Goal: Task Accomplishment & Management: Manage account settings

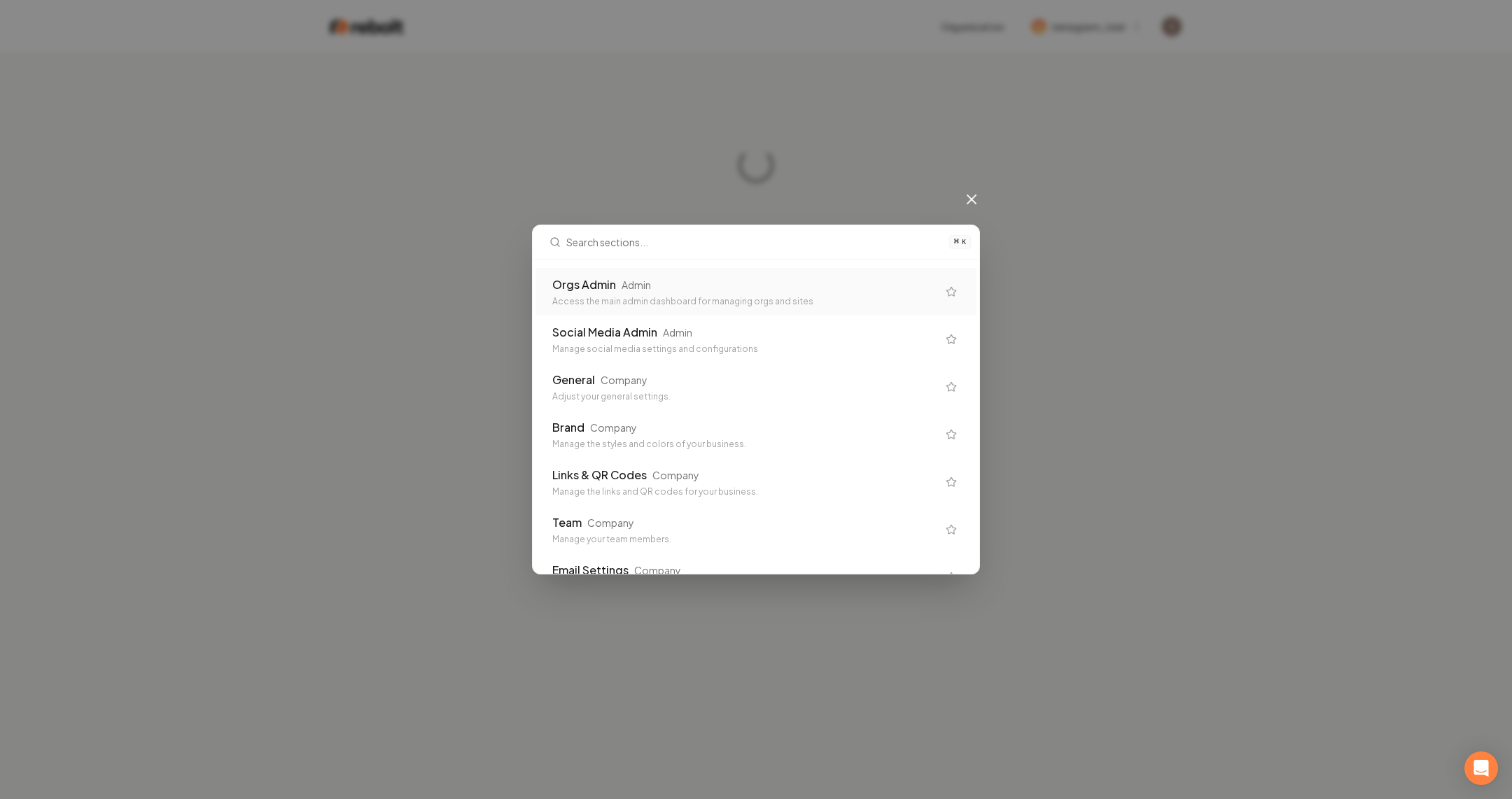
click at [678, 288] on div "Orgs Admin Admin" at bounding box center [745, 285] width 385 height 17
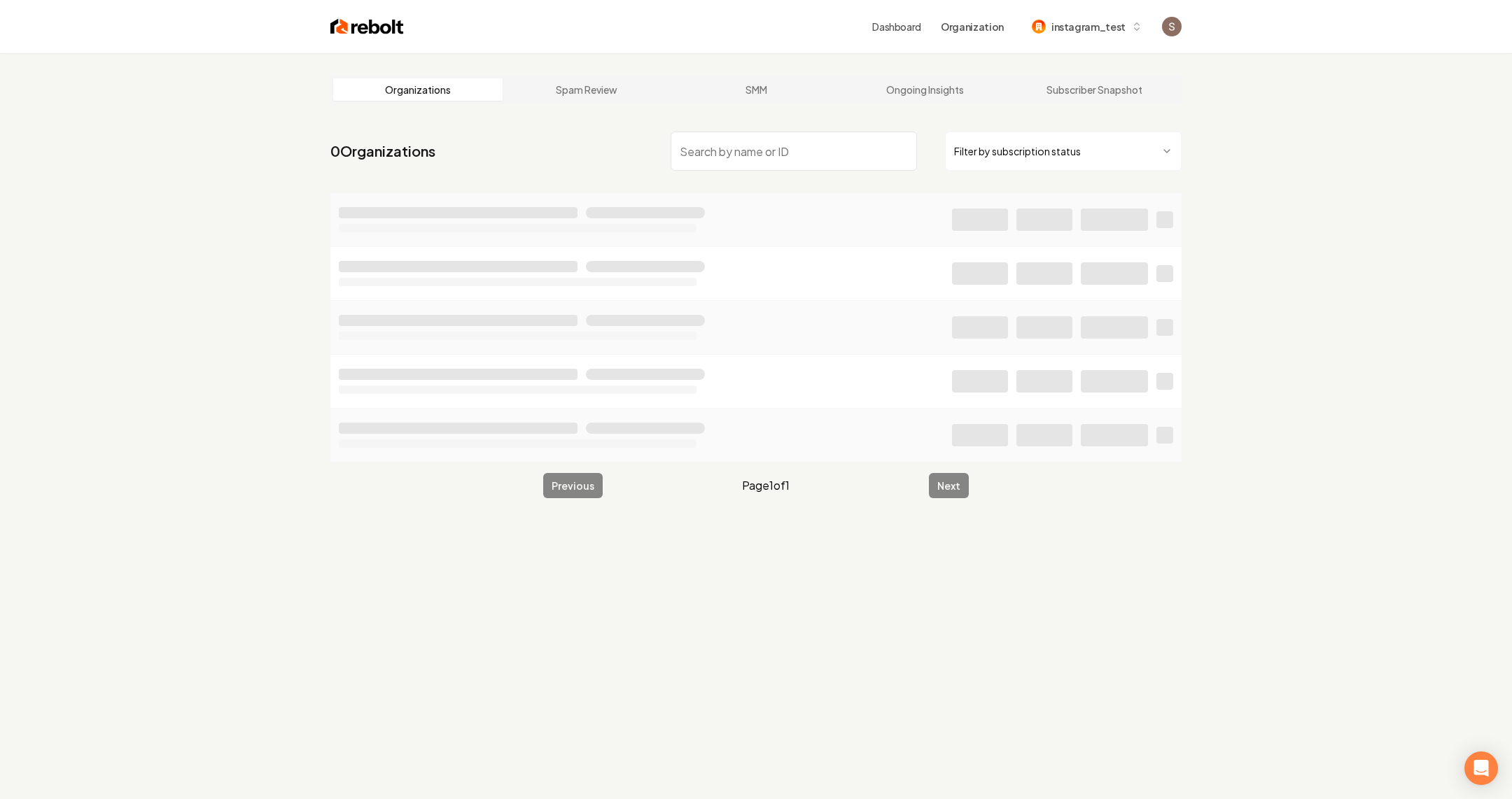
click at [744, 157] on input "search" at bounding box center [794, 151] width 246 height 39
type input "Arizonas Finest Garage Doors"
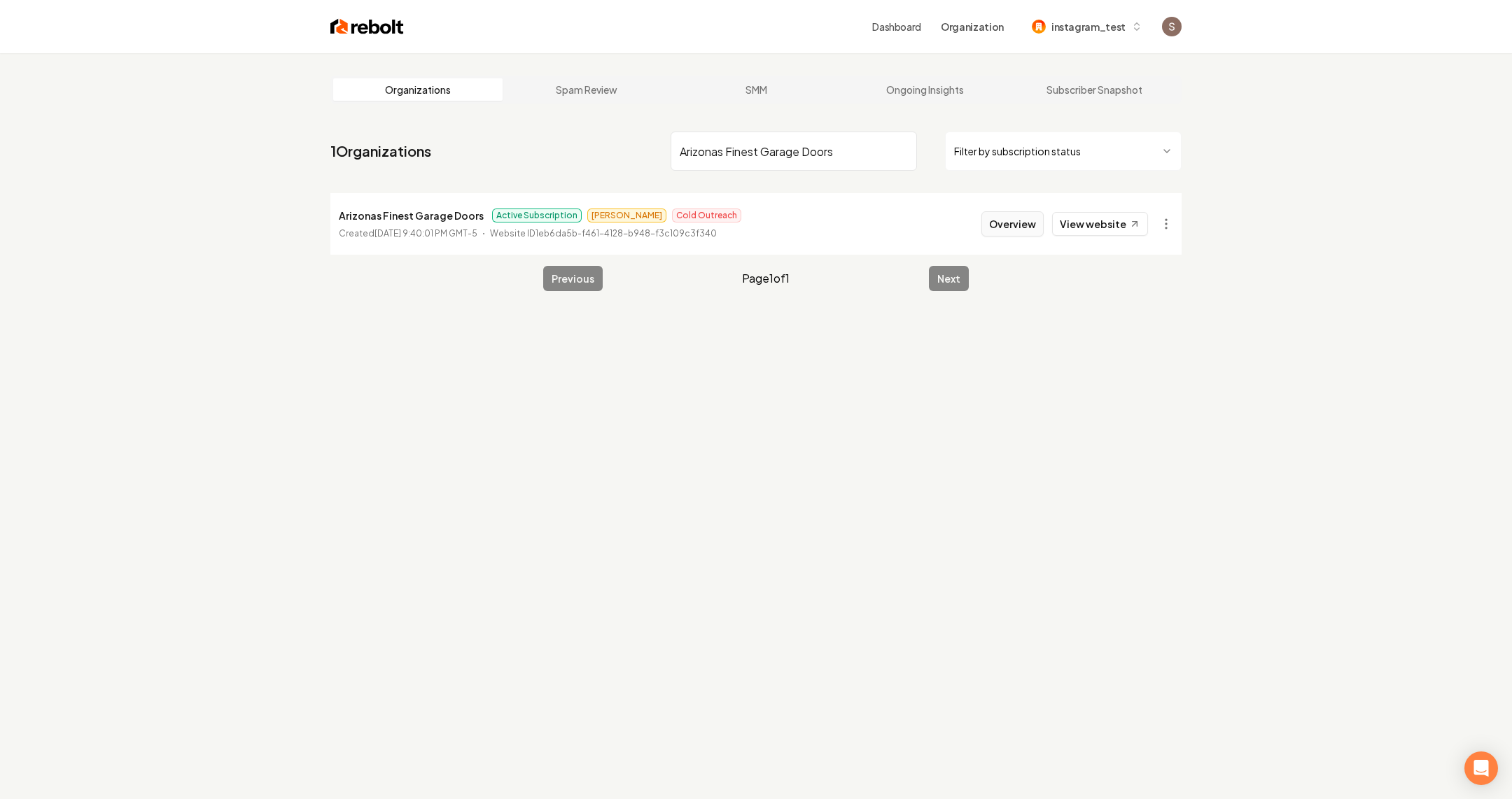
click at [1021, 221] on button "Overview" at bounding box center [1013, 223] width 63 height 25
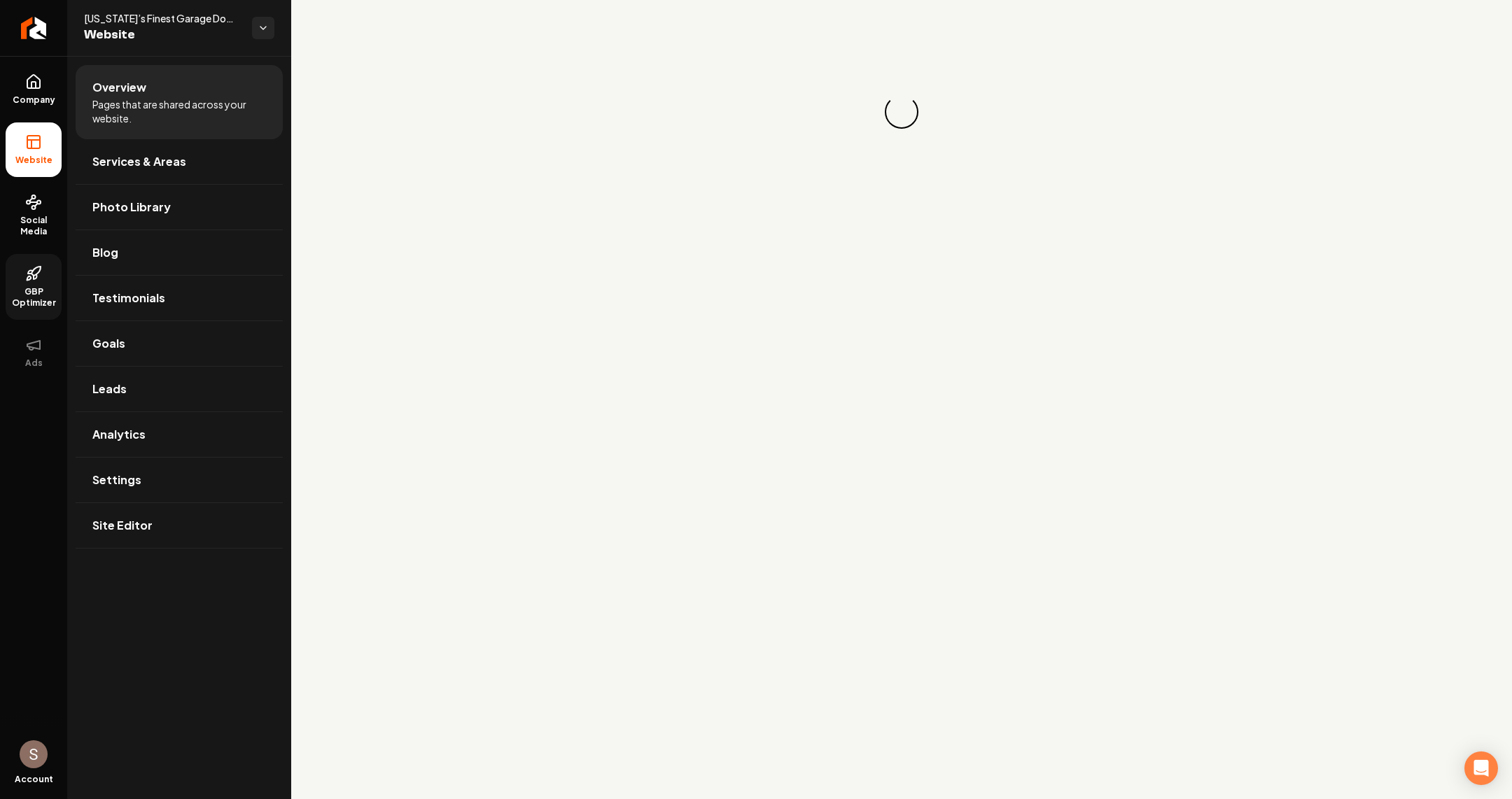
click at [41, 281] on icon at bounding box center [33, 274] width 17 height 17
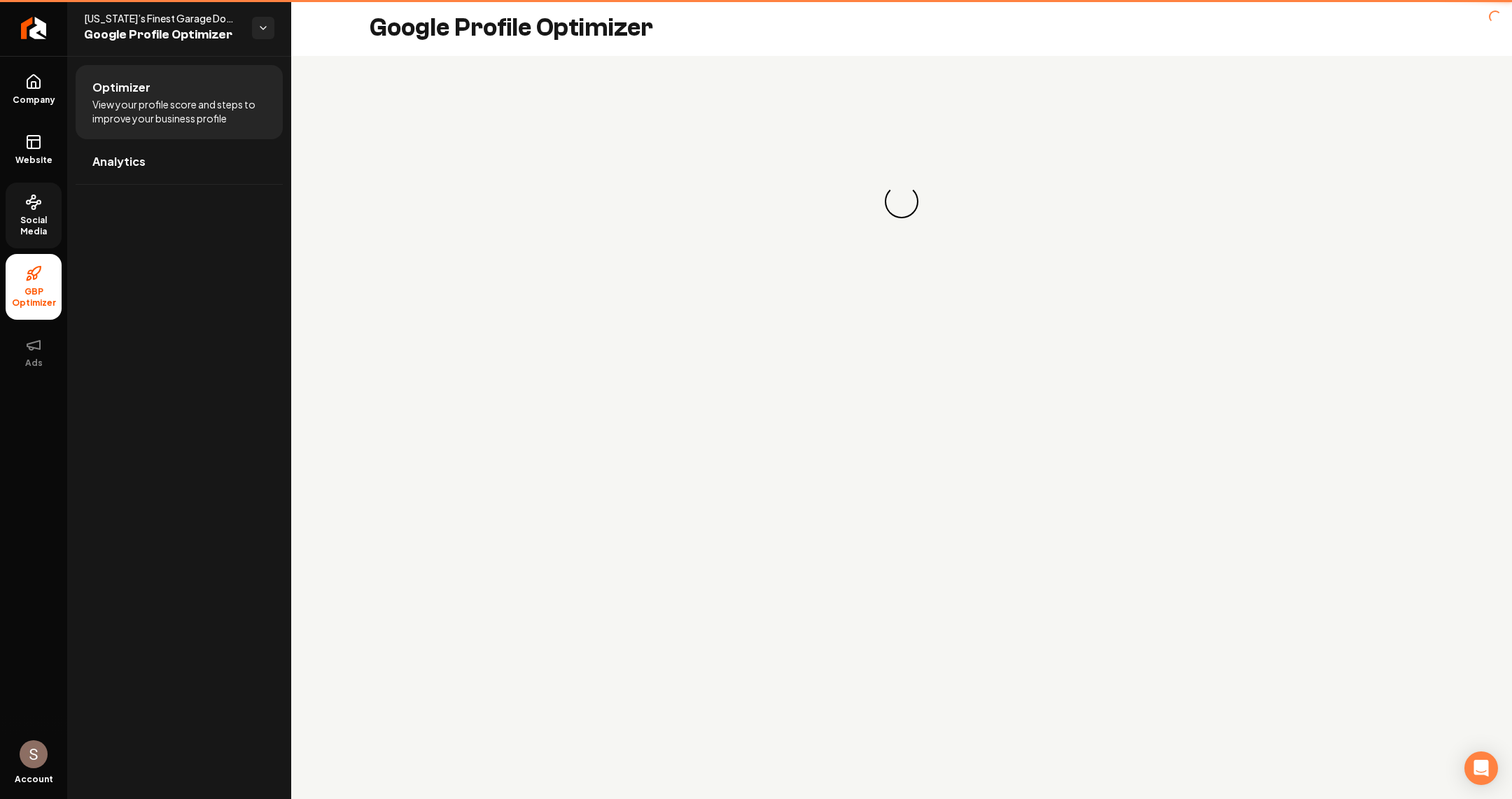
click at [41, 227] on span "Social Media" at bounding box center [34, 226] width 56 height 22
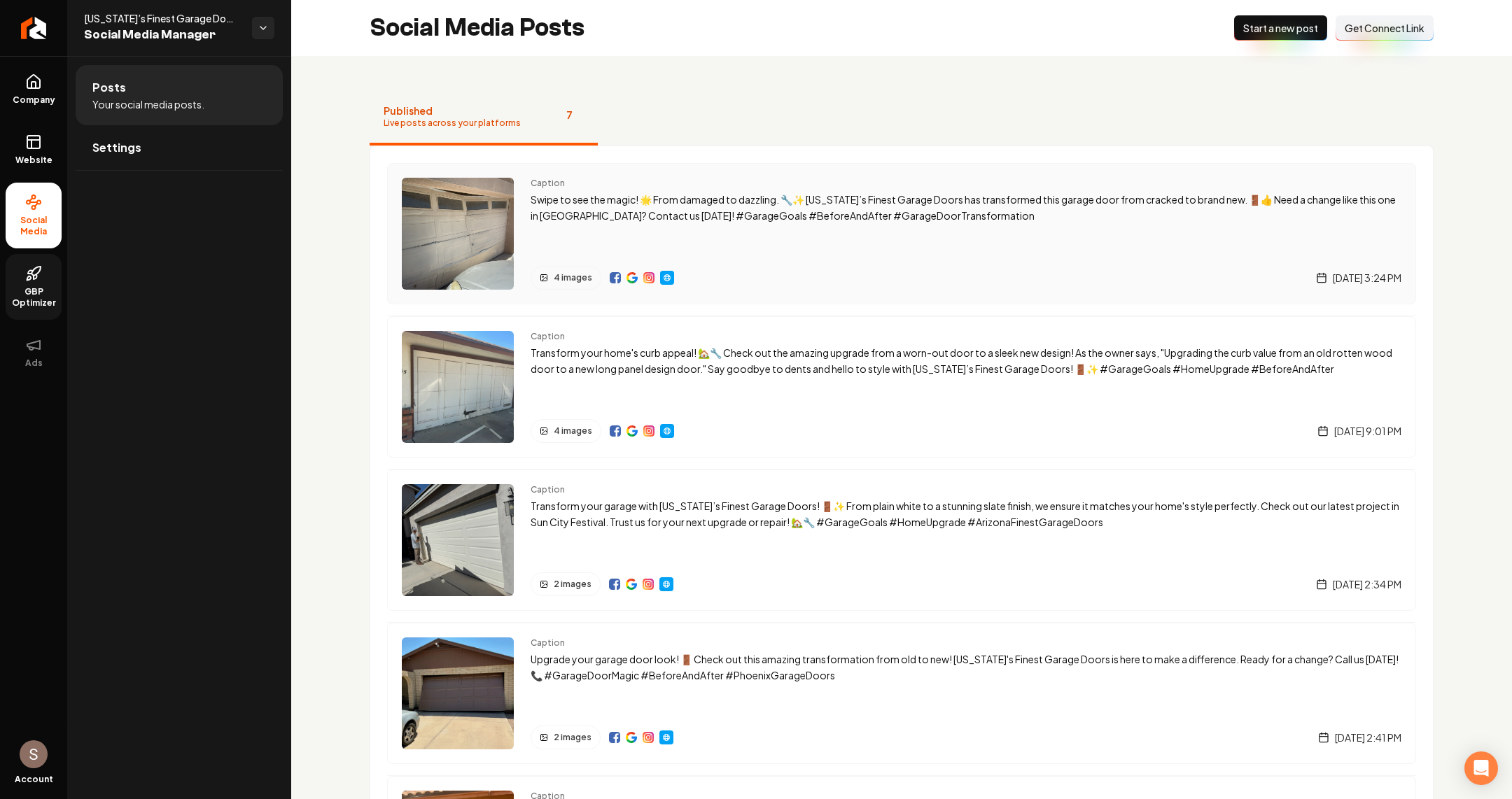
click at [686, 244] on div "Caption Swipe to see the magic! 🌟 From damaged to dazzling. 🔧✨ [US_STATE]’s Fin…" at bounding box center [965, 234] width 871 height 112
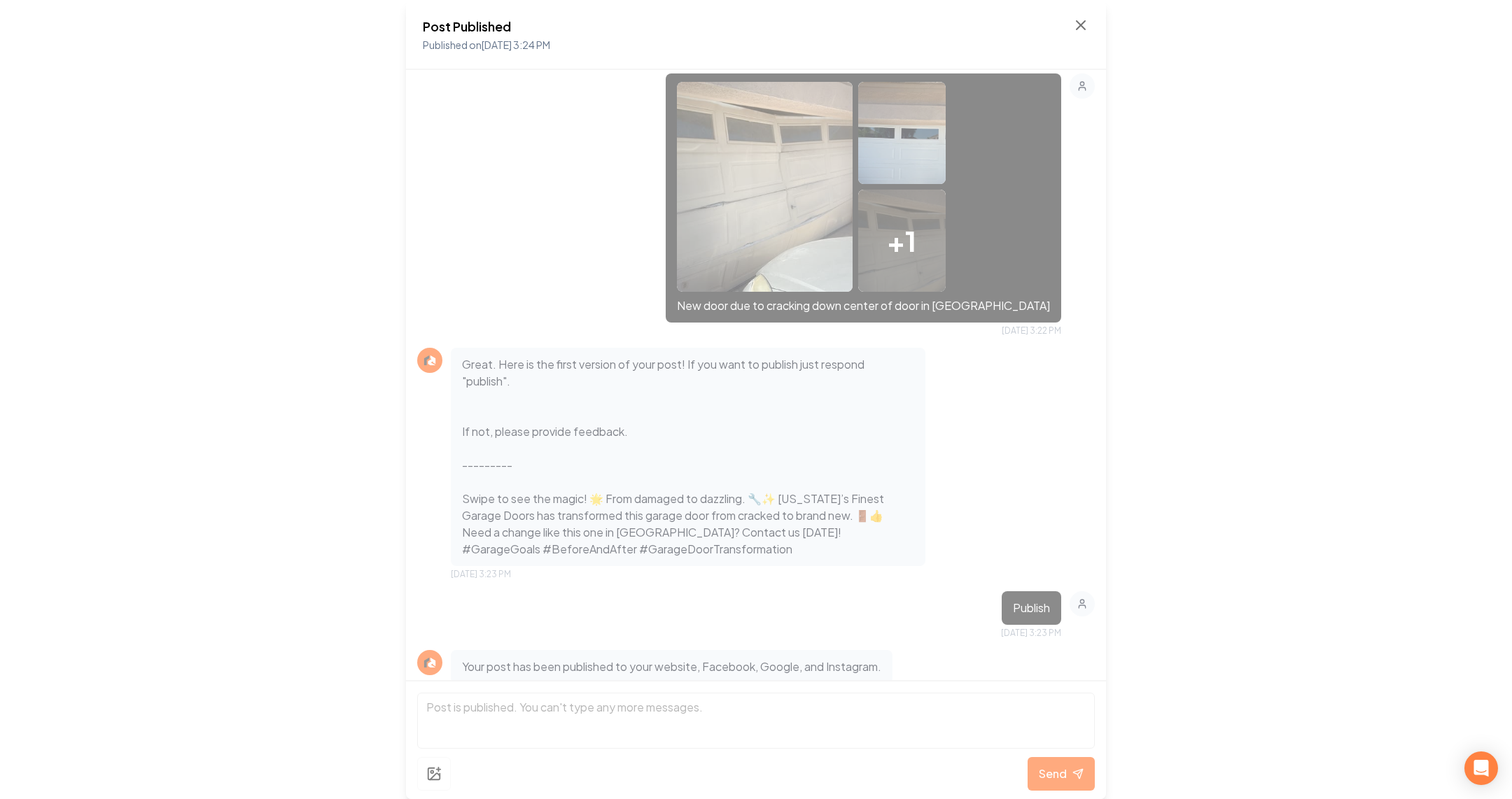
scroll to position [186, 0]
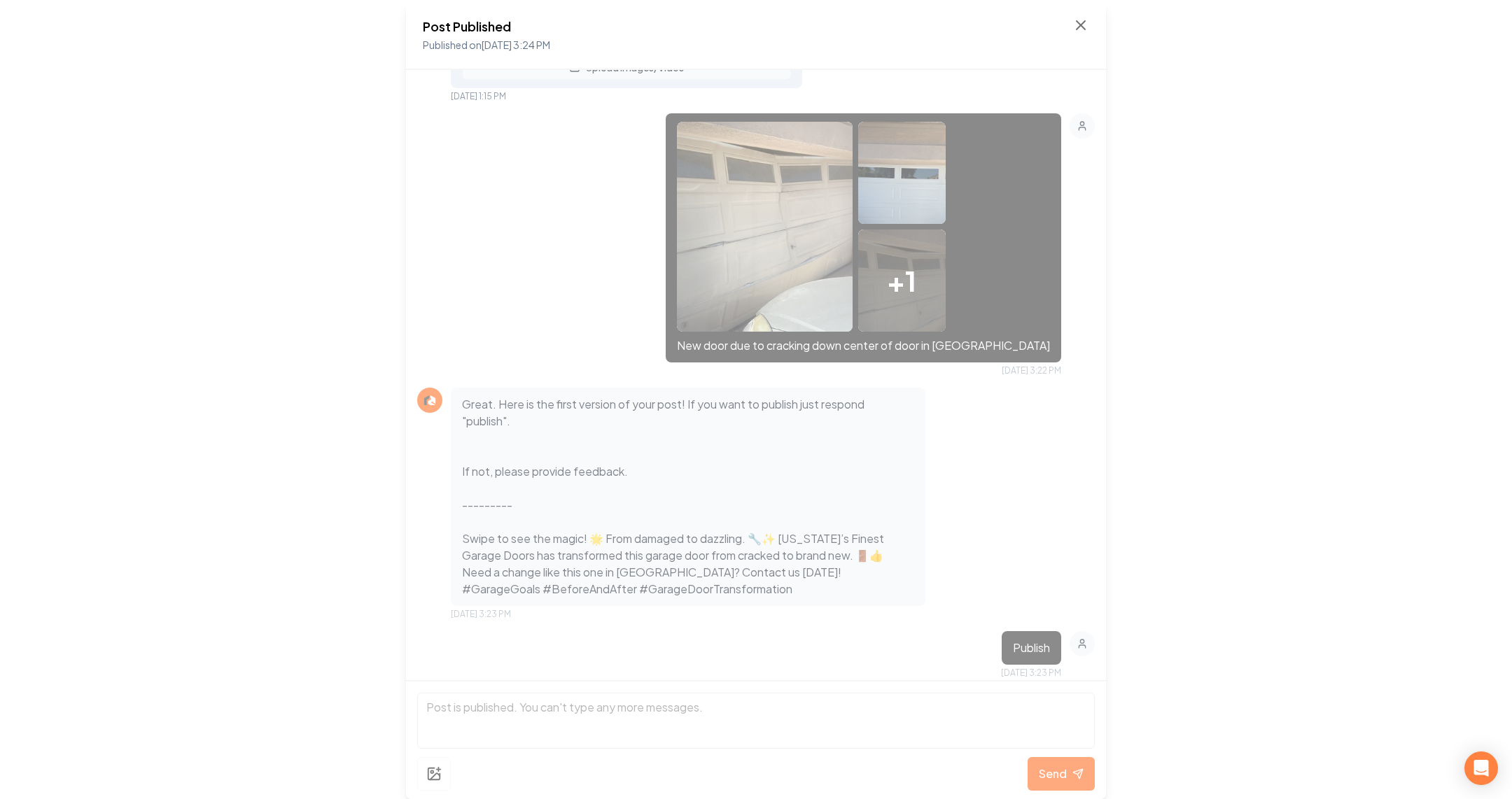
click at [808, 226] on img at bounding box center [764, 227] width 176 height 210
click at [827, 247] on img at bounding box center [764, 227] width 176 height 210
click at [945, 249] on div "+ 1" at bounding box center [901, 280] width 87 height 102
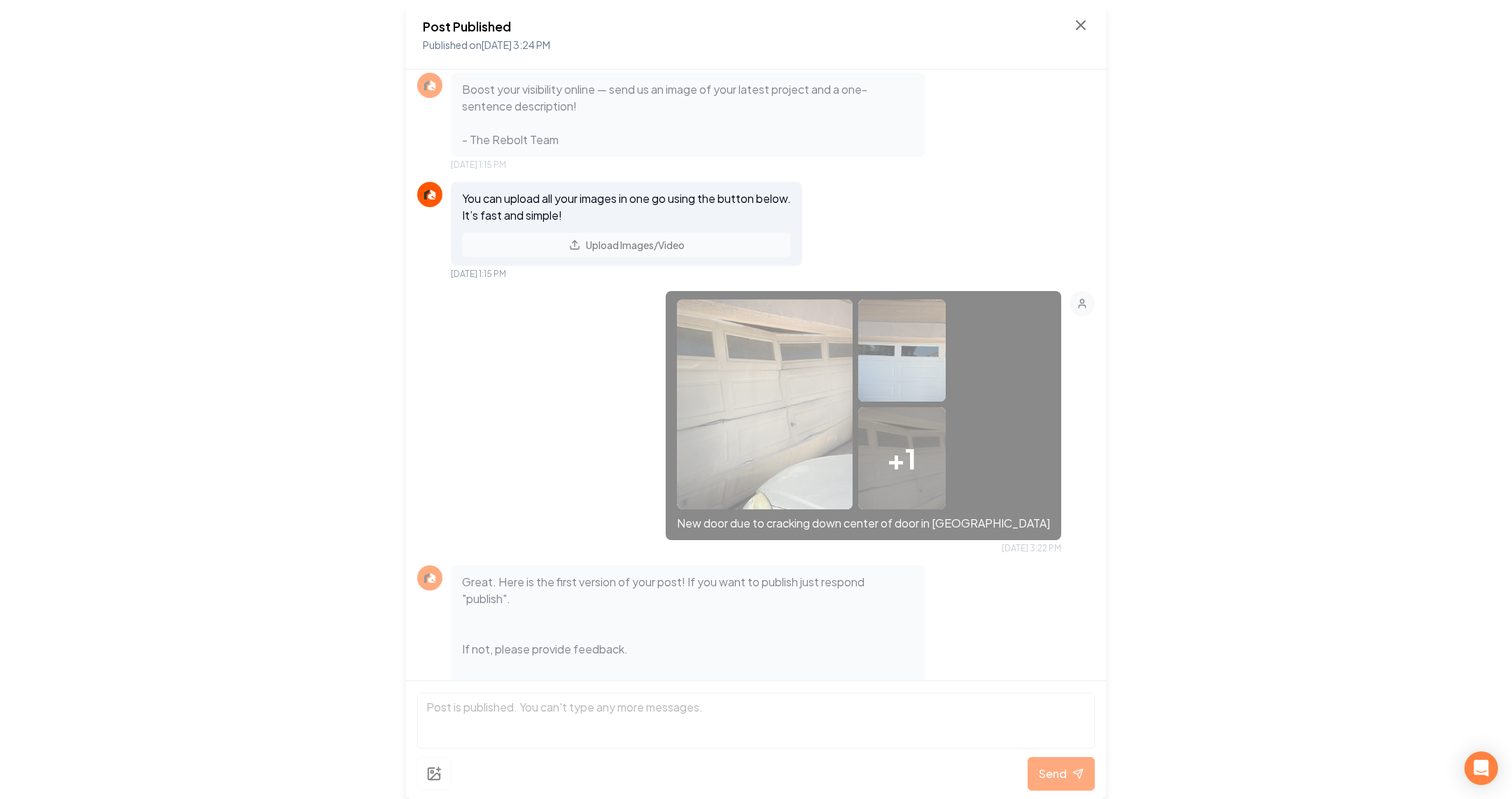
scroll to position [0, 0]
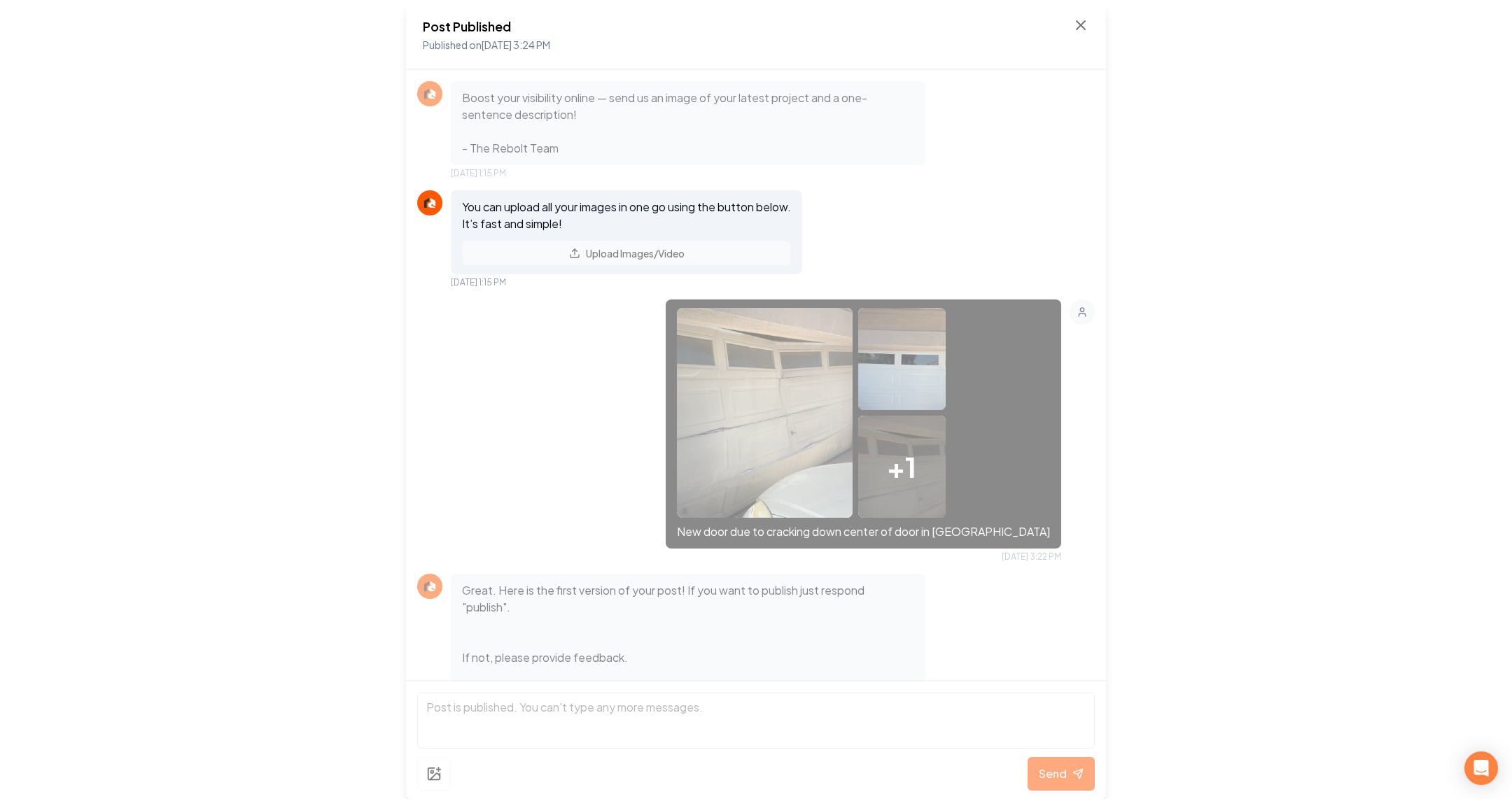
click at [852, 388] on img at bounding box center [764, 413] width 176 height 210
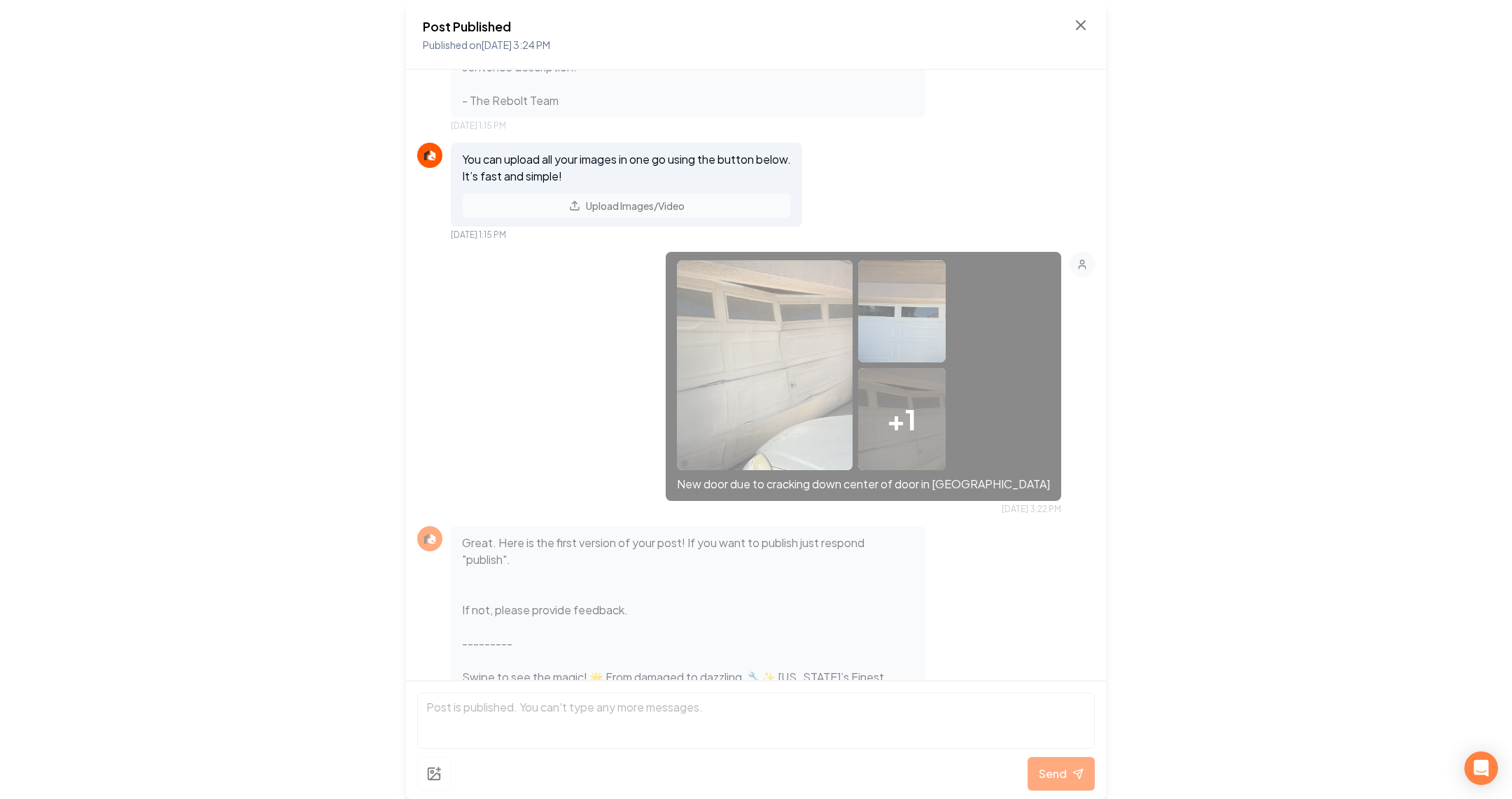
scroll to position [77, 0]
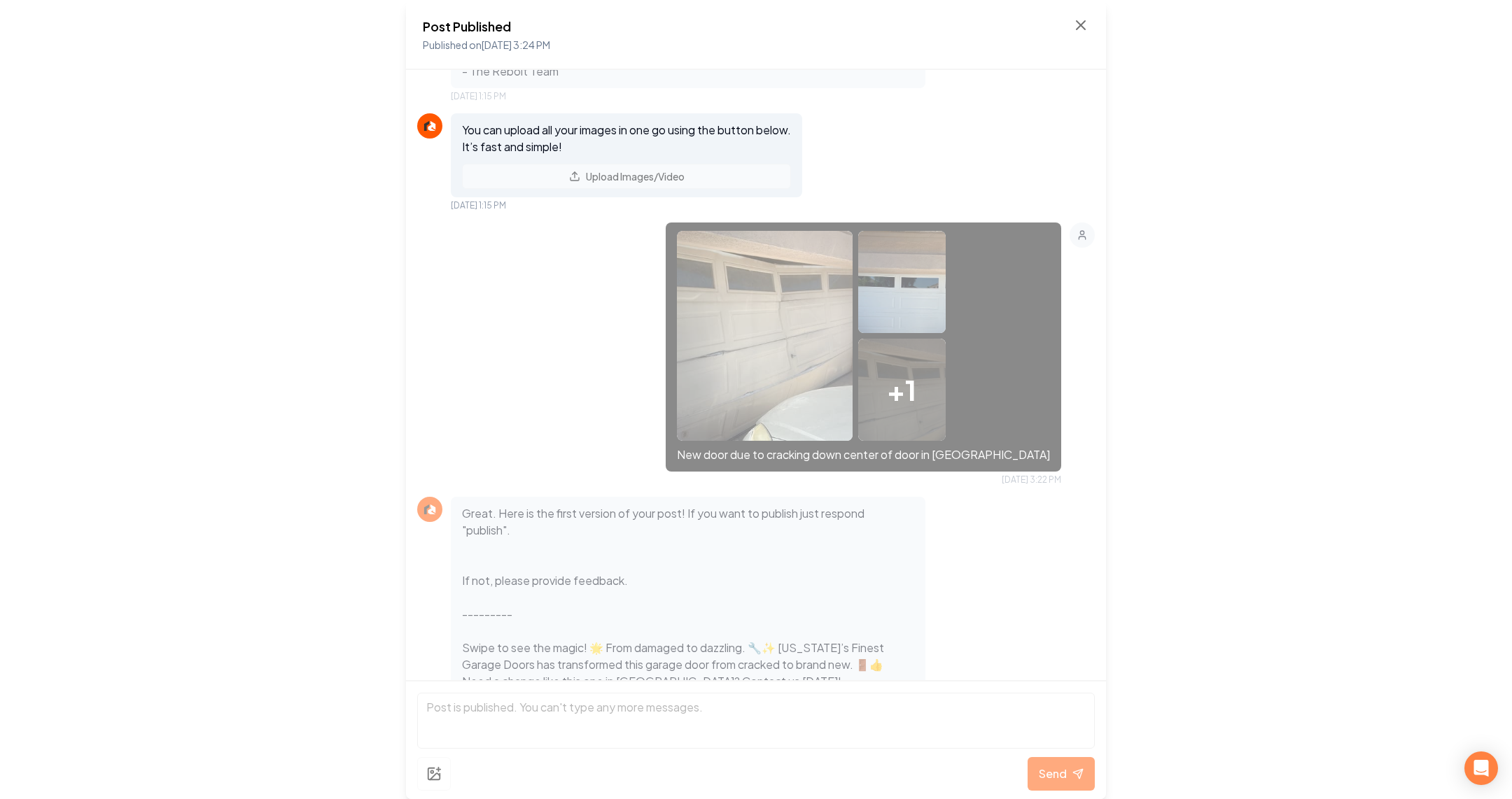
click at [852, 388] on img at bounding box center [764, 336] width 176 height 210
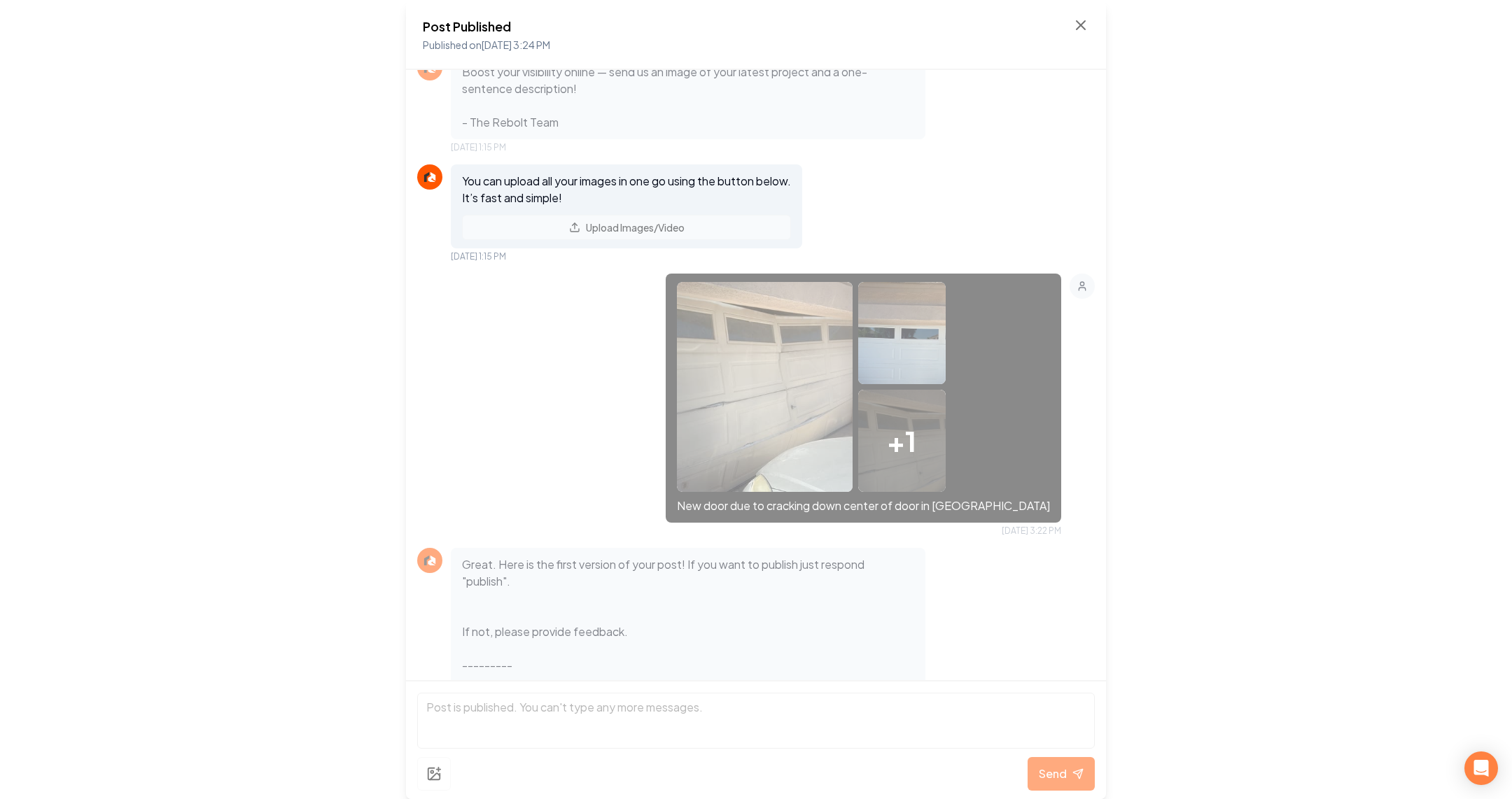
scroll to position [0, 0]
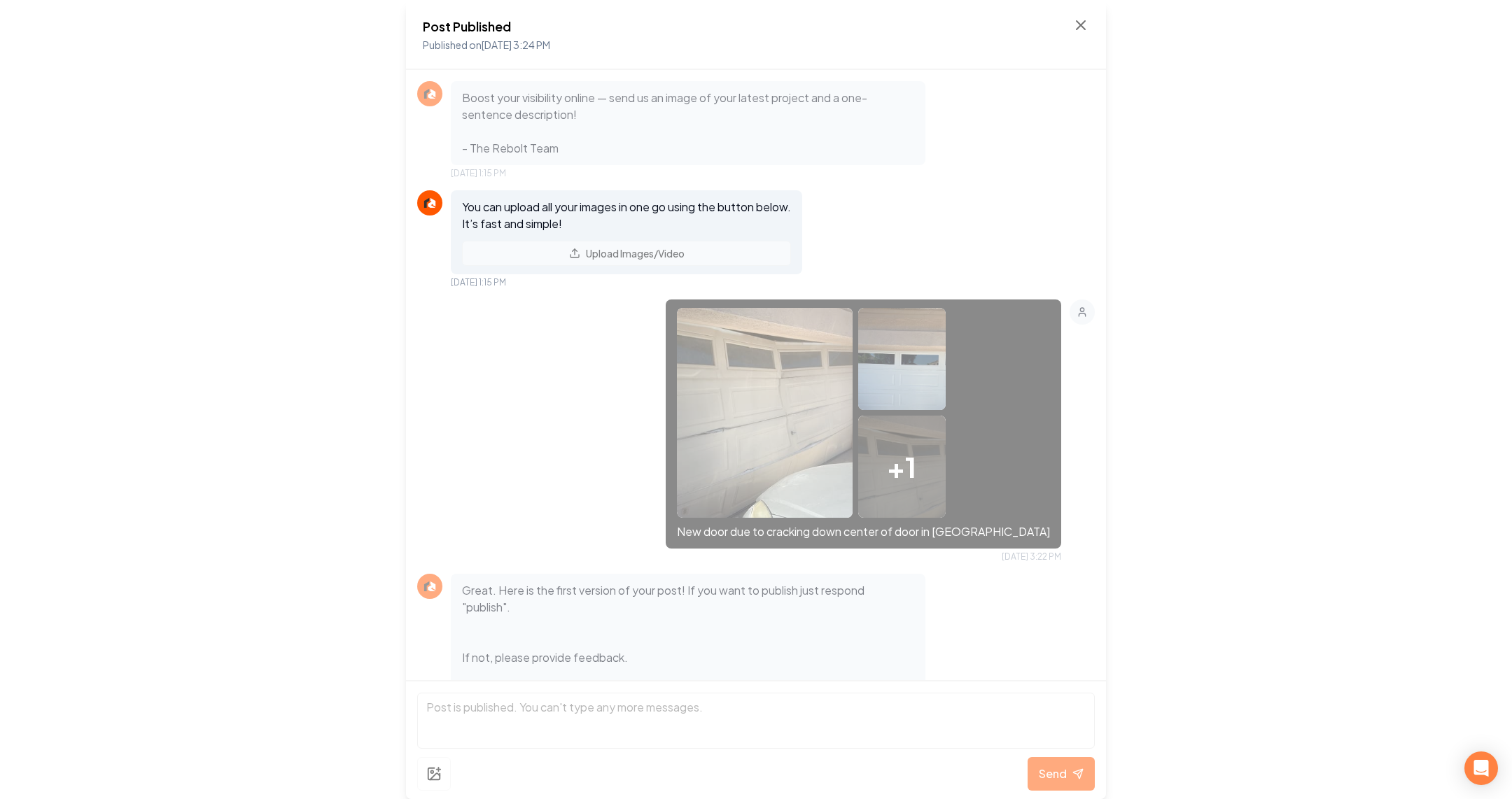
click at [798, 382] on img at bounding box center [764, 413] width 176 height 210
click at [1085, 26] on icon at bounding box center [1080, 25] width 17 height 17
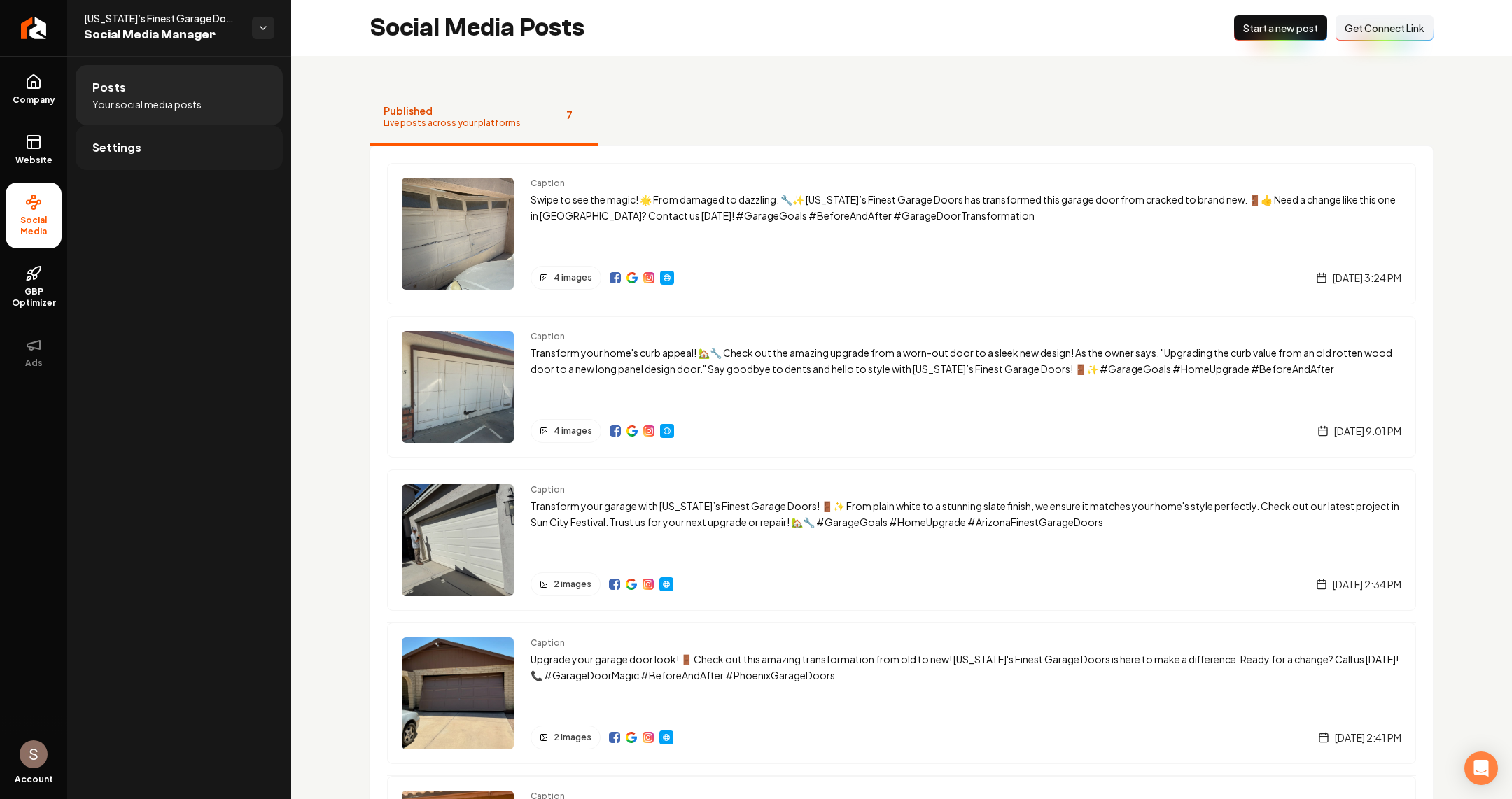
click at [233, 155] on link "Settings" at bounding box center [179, 148] width 207 height 45
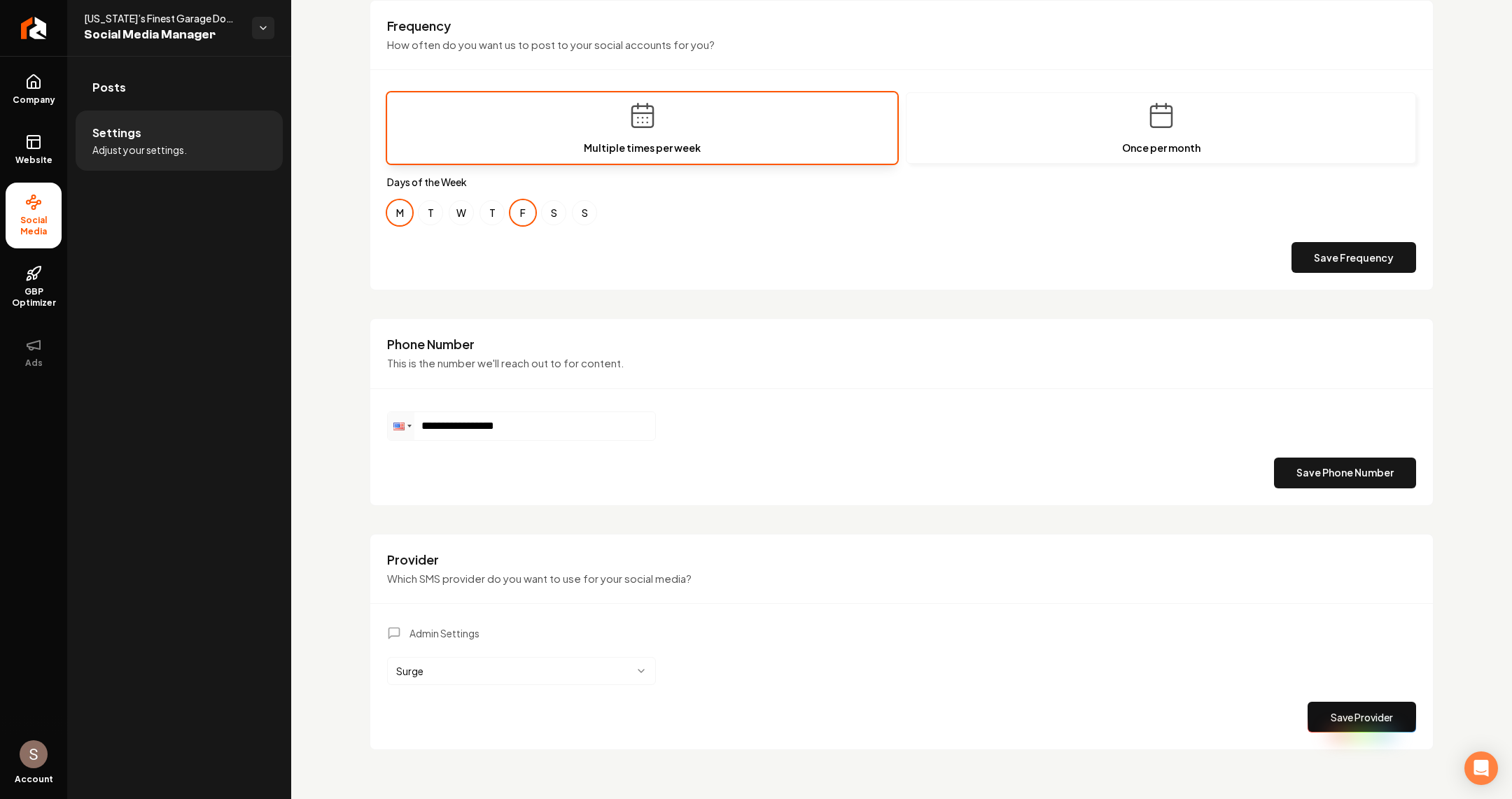
scroll to position [447, 0]
click at [38, 80] on icon at bounding box center [33, 82] width 17 height 17
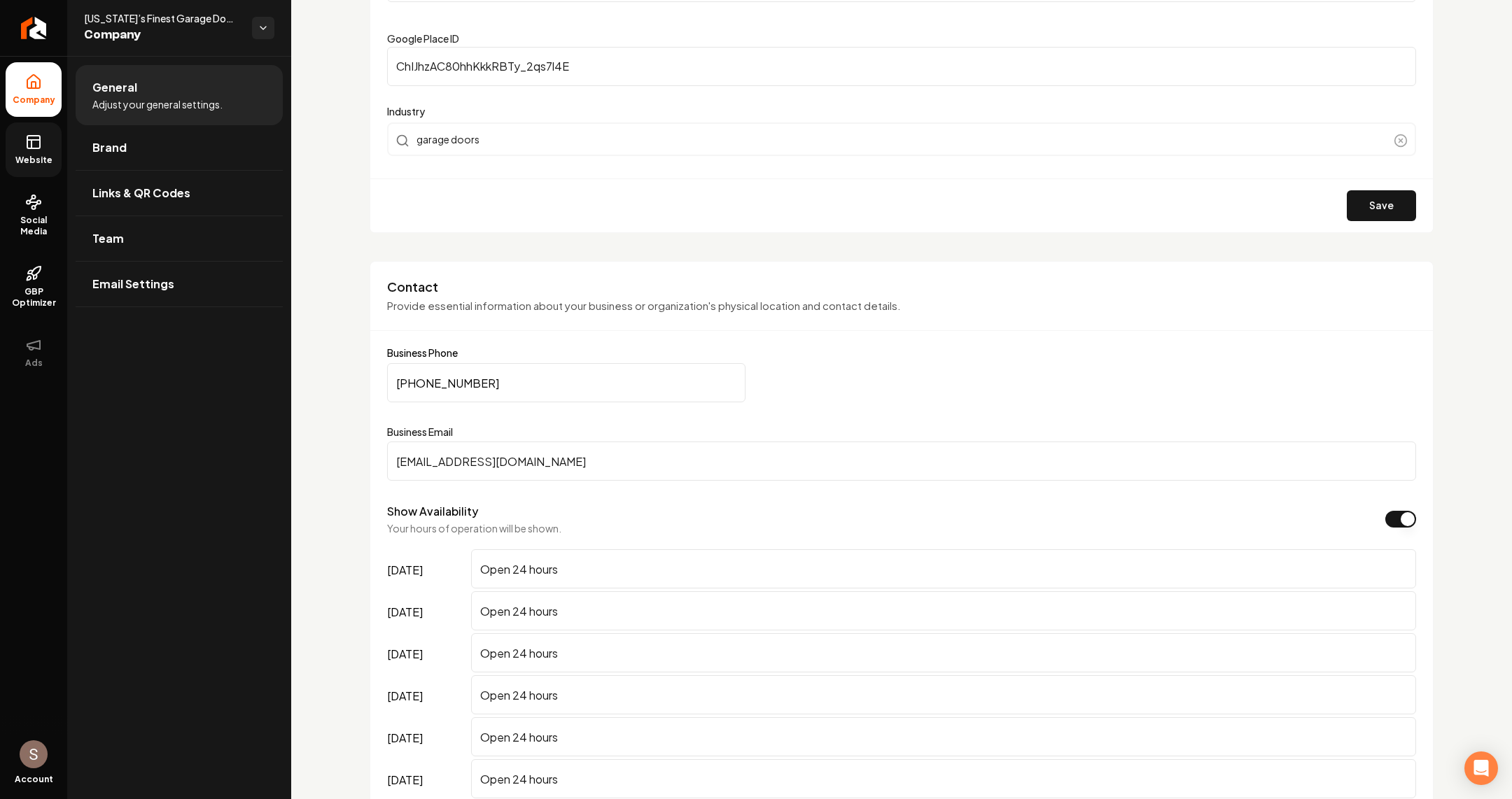
click at [33, 156] on span "Website" at bounding box center [34, 160] width 48 height 11
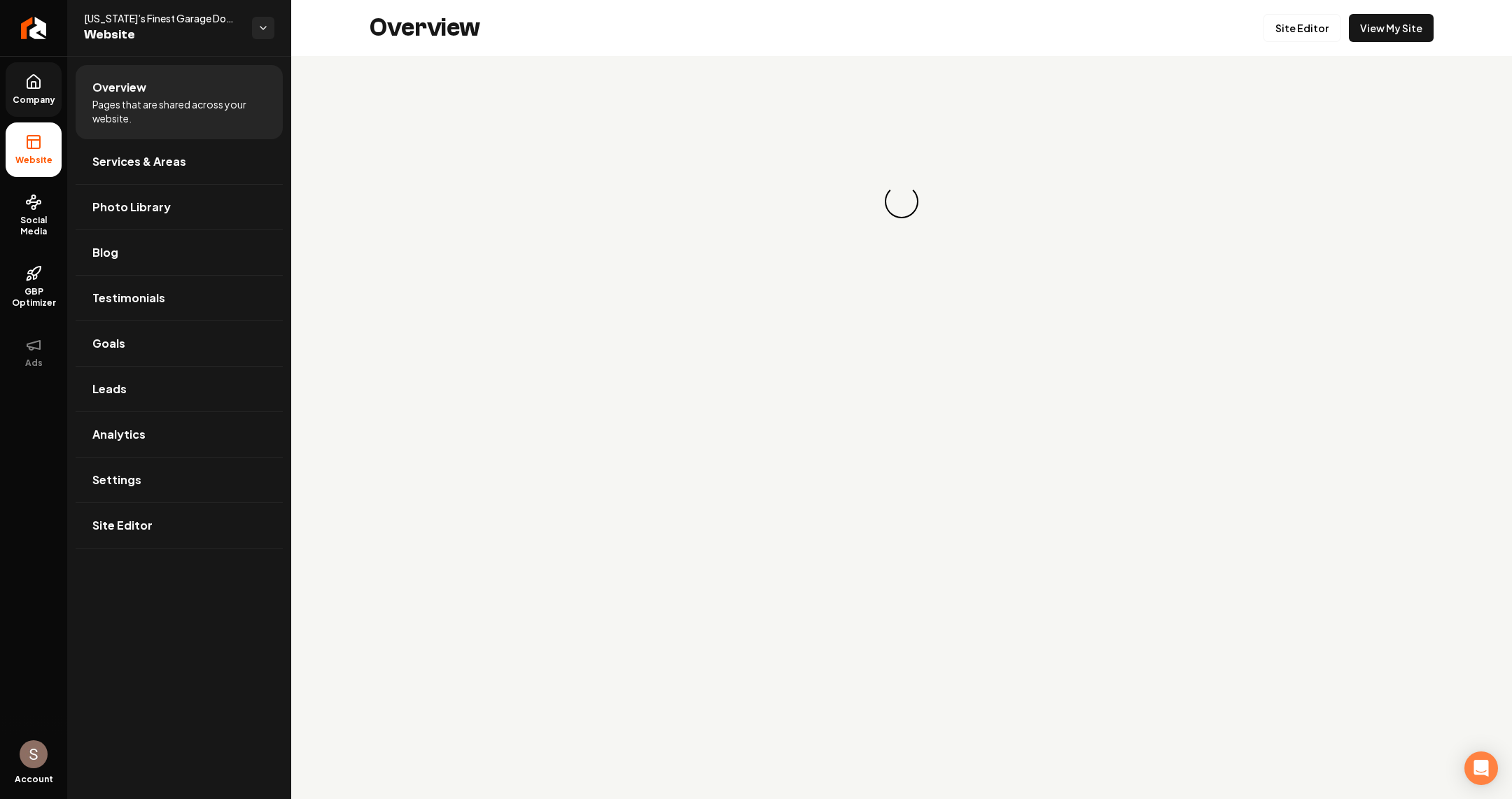
click at [39, 116] on link "Company" at bounding box center [34, 90] width 56 height 55
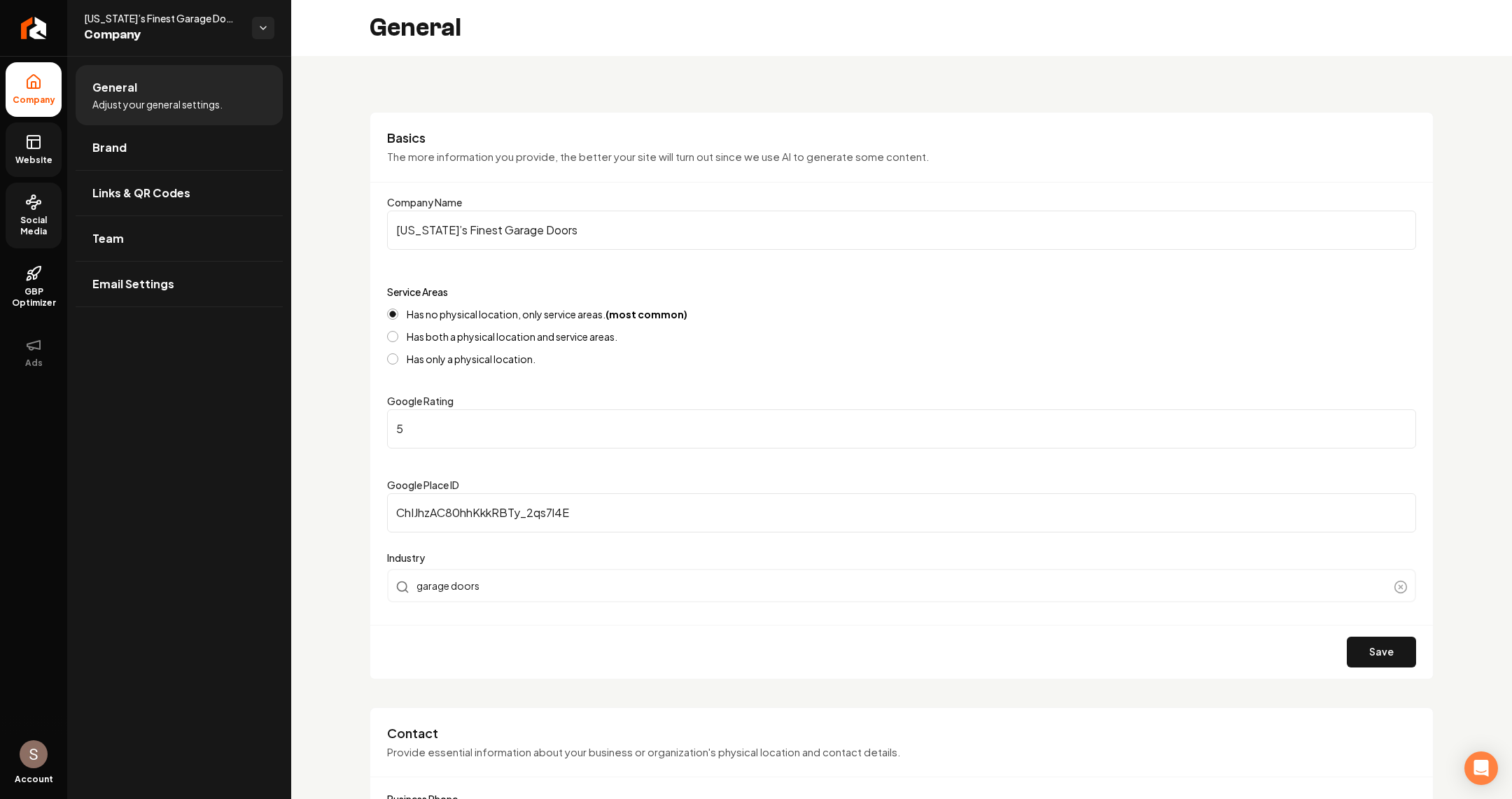
click at [35, 236] on span "Social Media" at bounding box center [34, 226] width 56 height 22
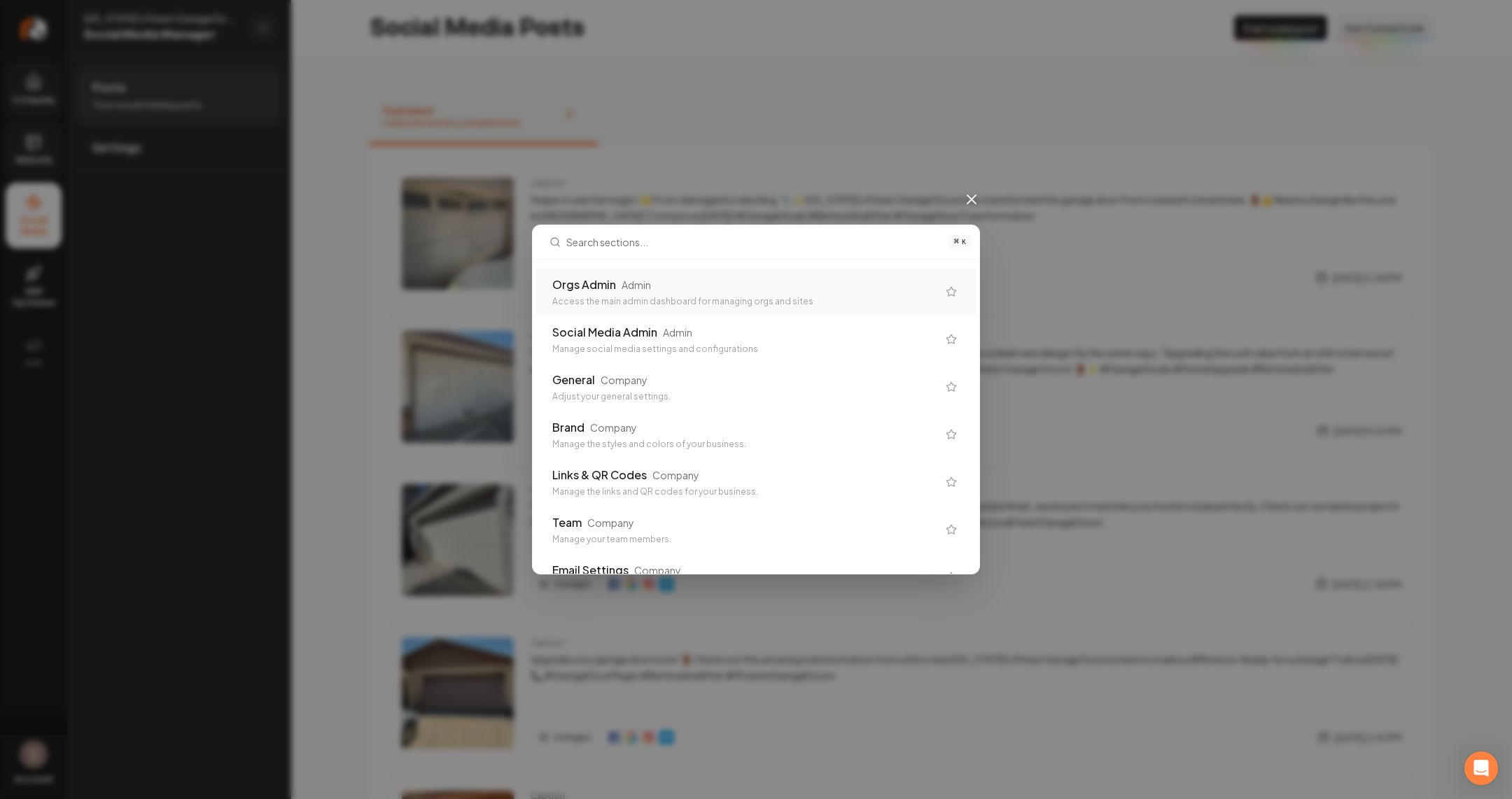
click at [566, 282] on div "Orgs Admin" at bounding box center [583, 285] width 63 height 17
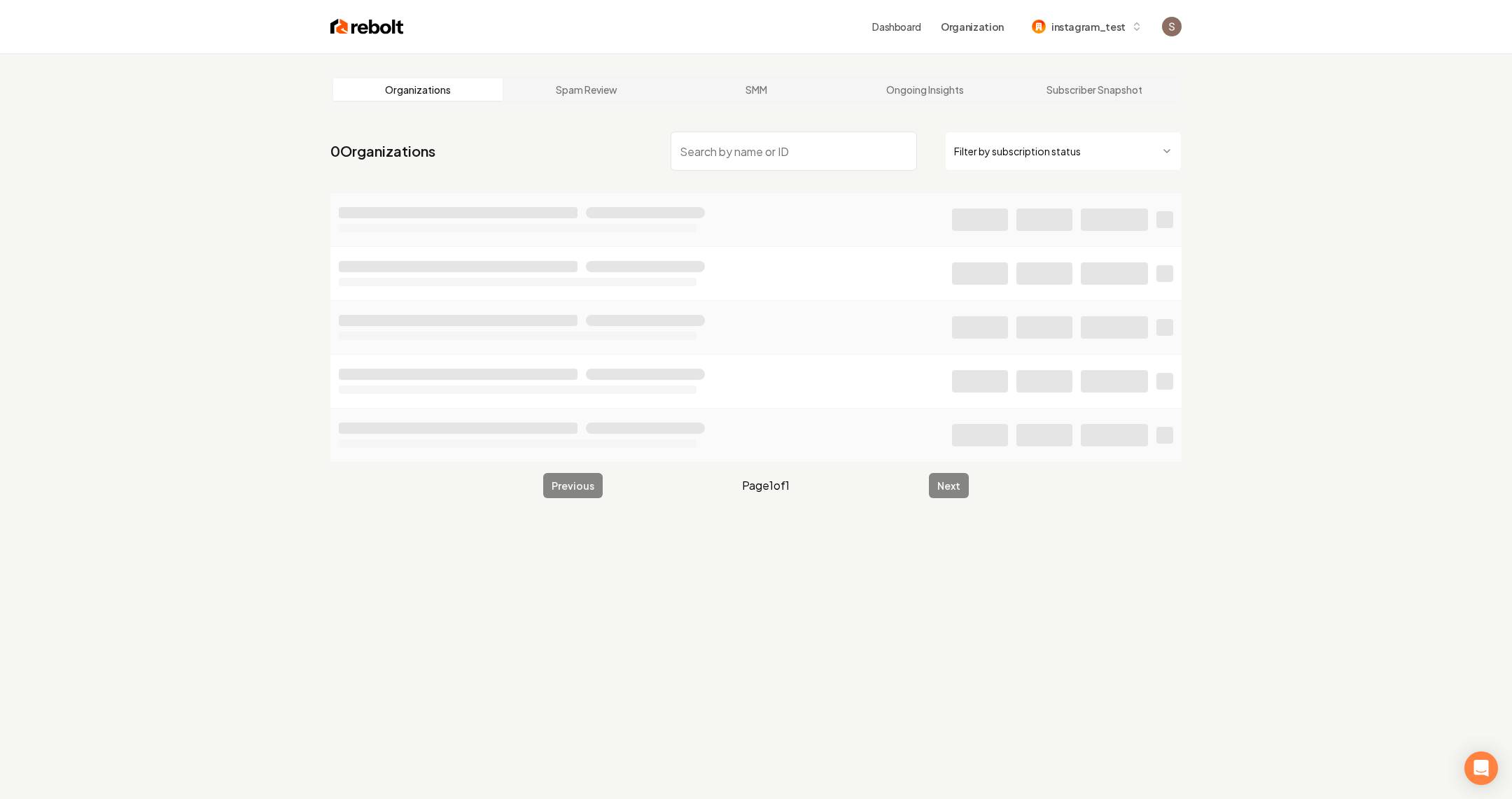
click at [723, 156] on input "search" at bounding box center [794, 151] width 246 height 39
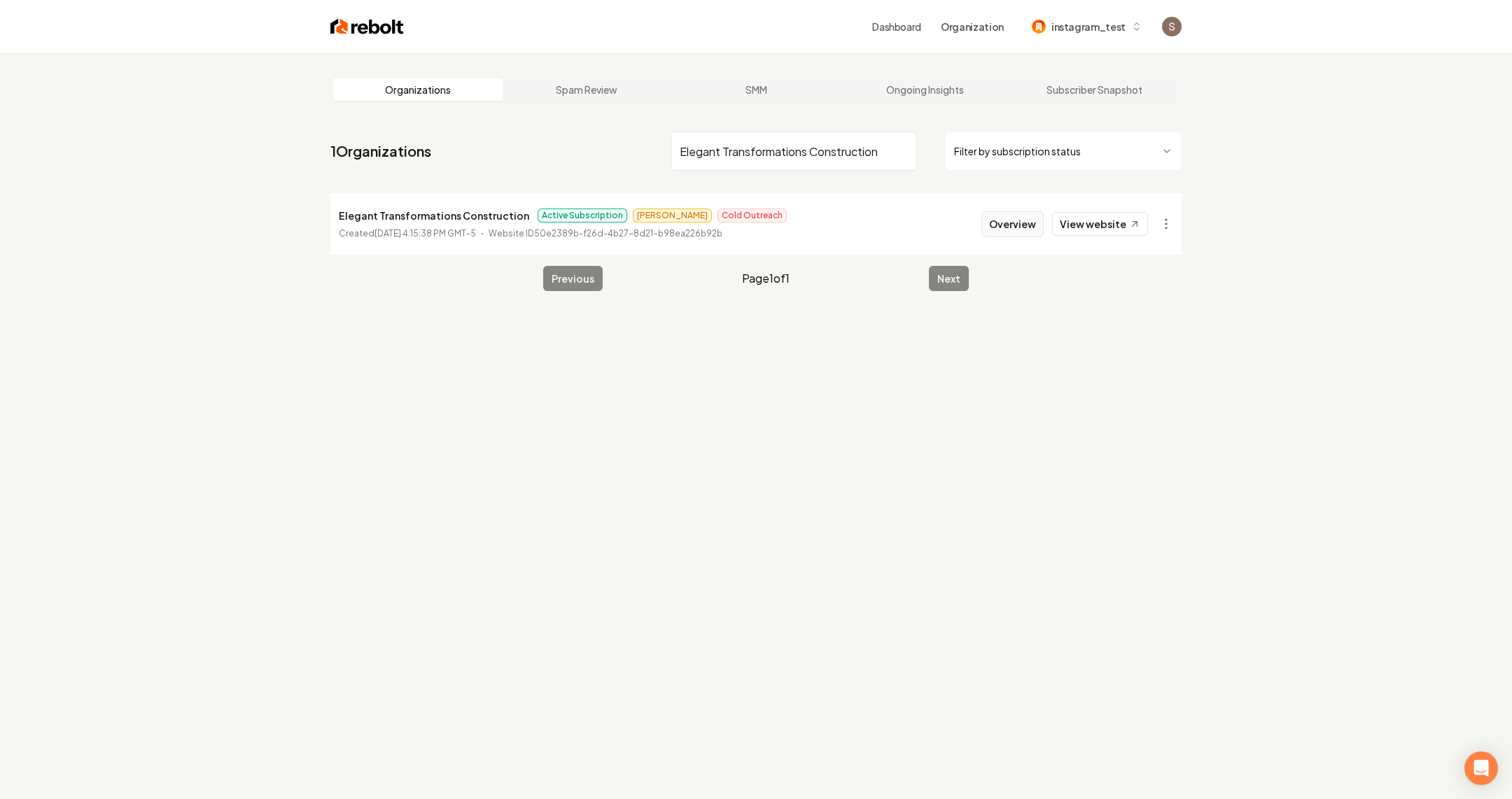
type input "Elegant Transformations Construction"
click at [1022, 220] on button "Overview" at bounding box center [1013, 223] width 63 height 25
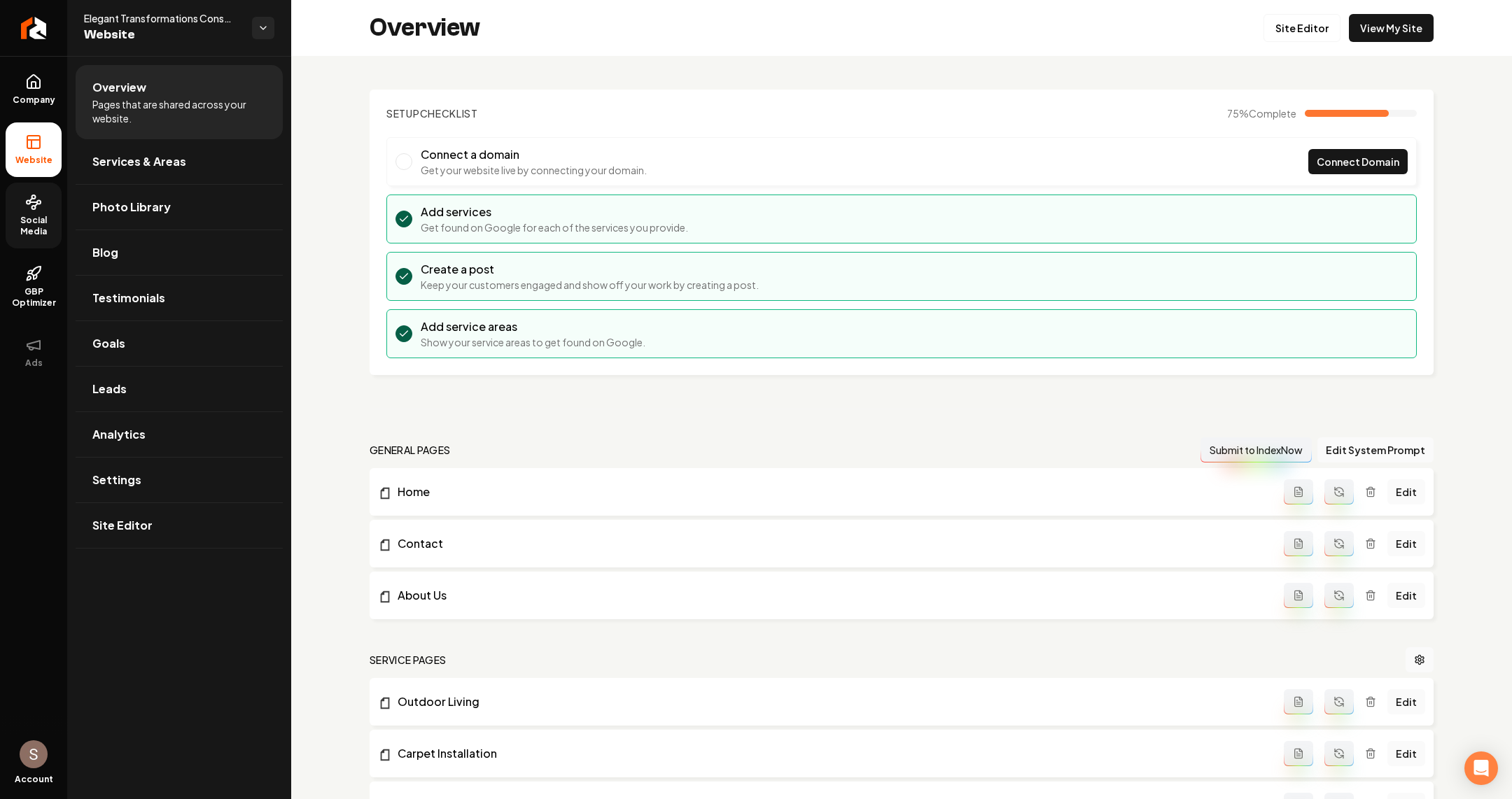
click at [32, 205] on circle at bounding box center [34, 207] width 3 height 3
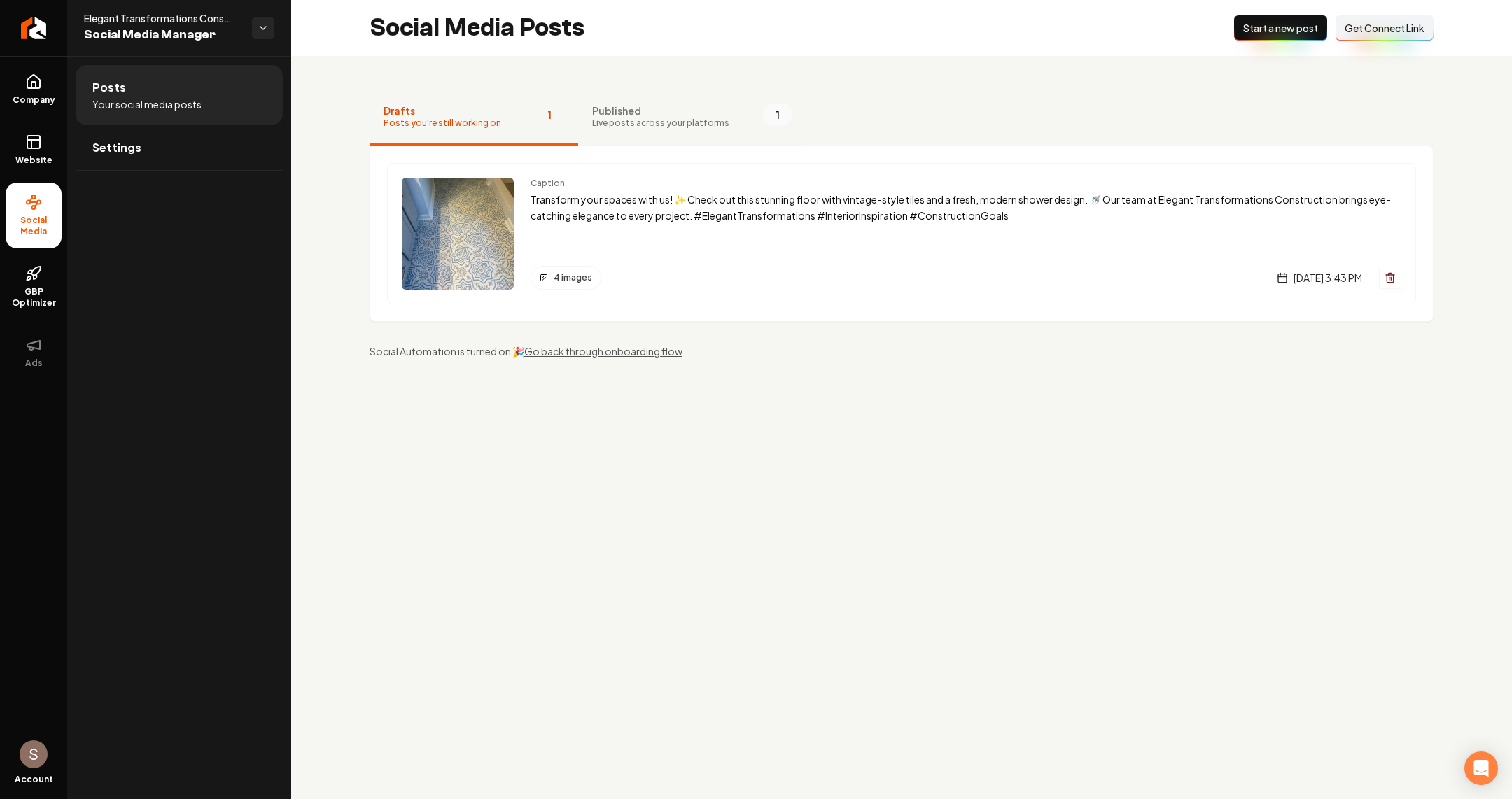
click at [655, 116] on span "Published" at bounding box center [660, 110] width 137 height 14
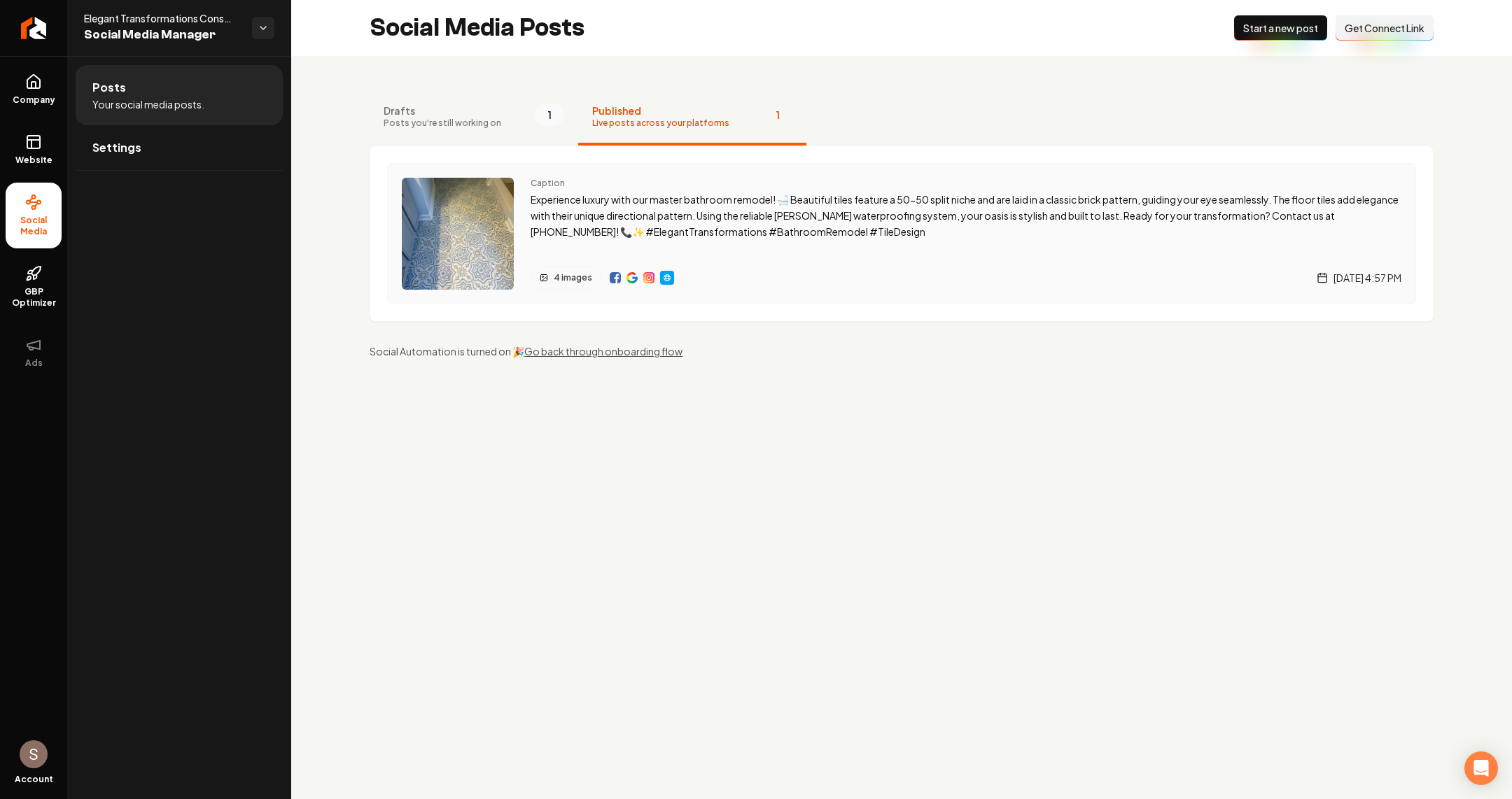
click at [626, 217] on p "Experience luxury with our master bathroom remodel! 🛁 Beautiful tiles feature a…" at bounding box center [965, 215] width 871 height 47
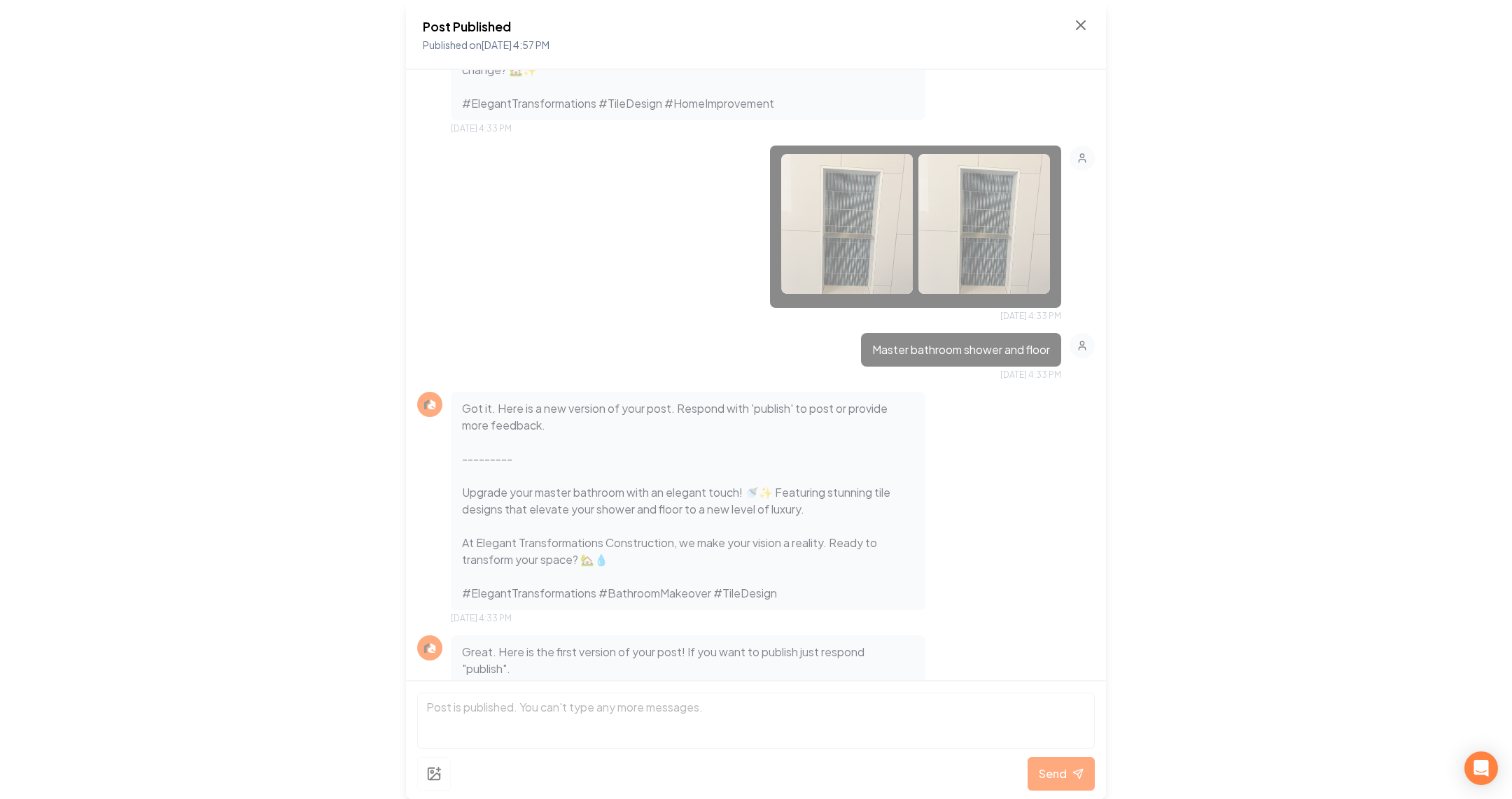
scroll to position [1016, 0]
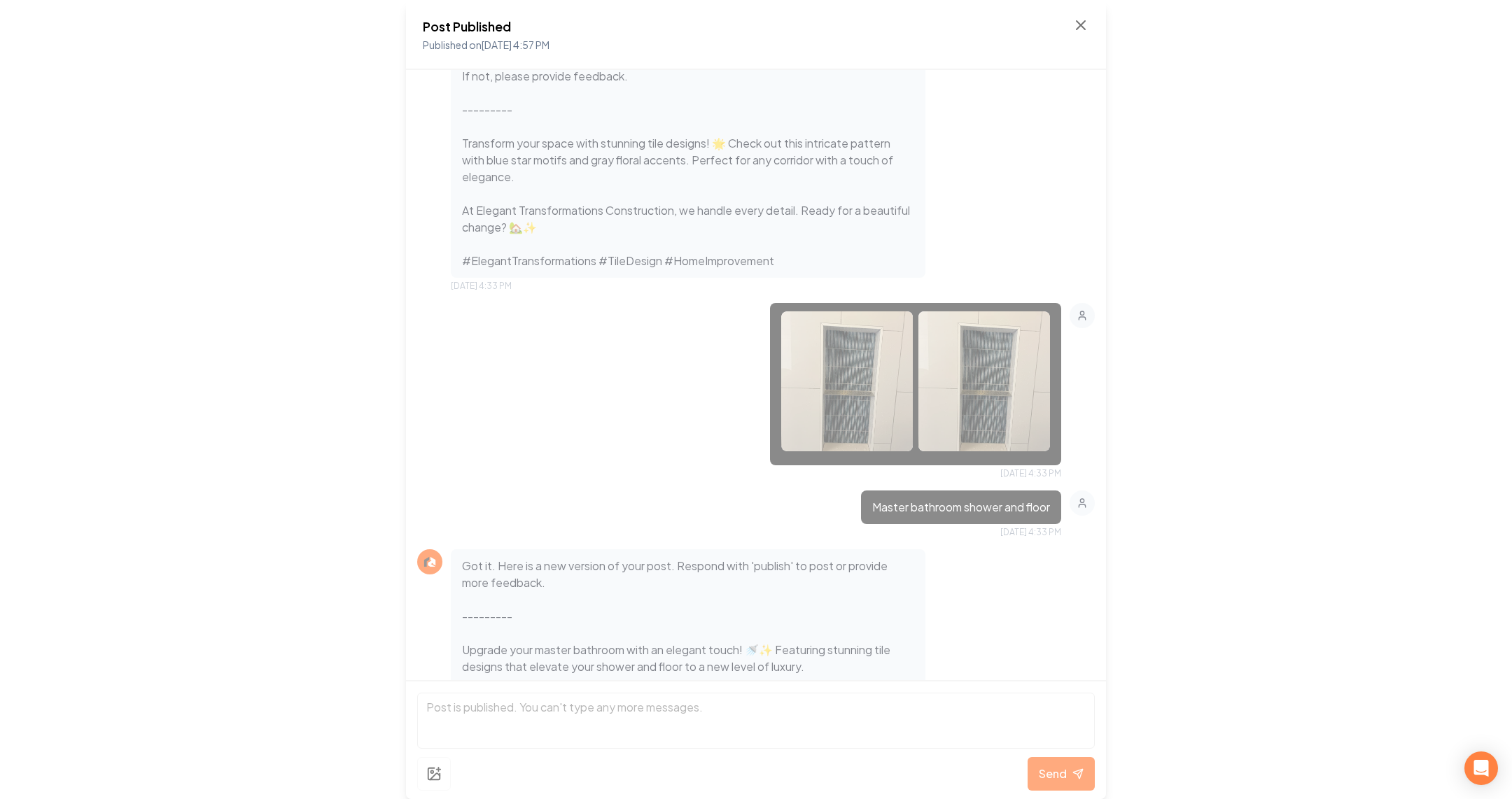
click at [852, 397] on img at bounding box center [847, 381] width 132 height 140
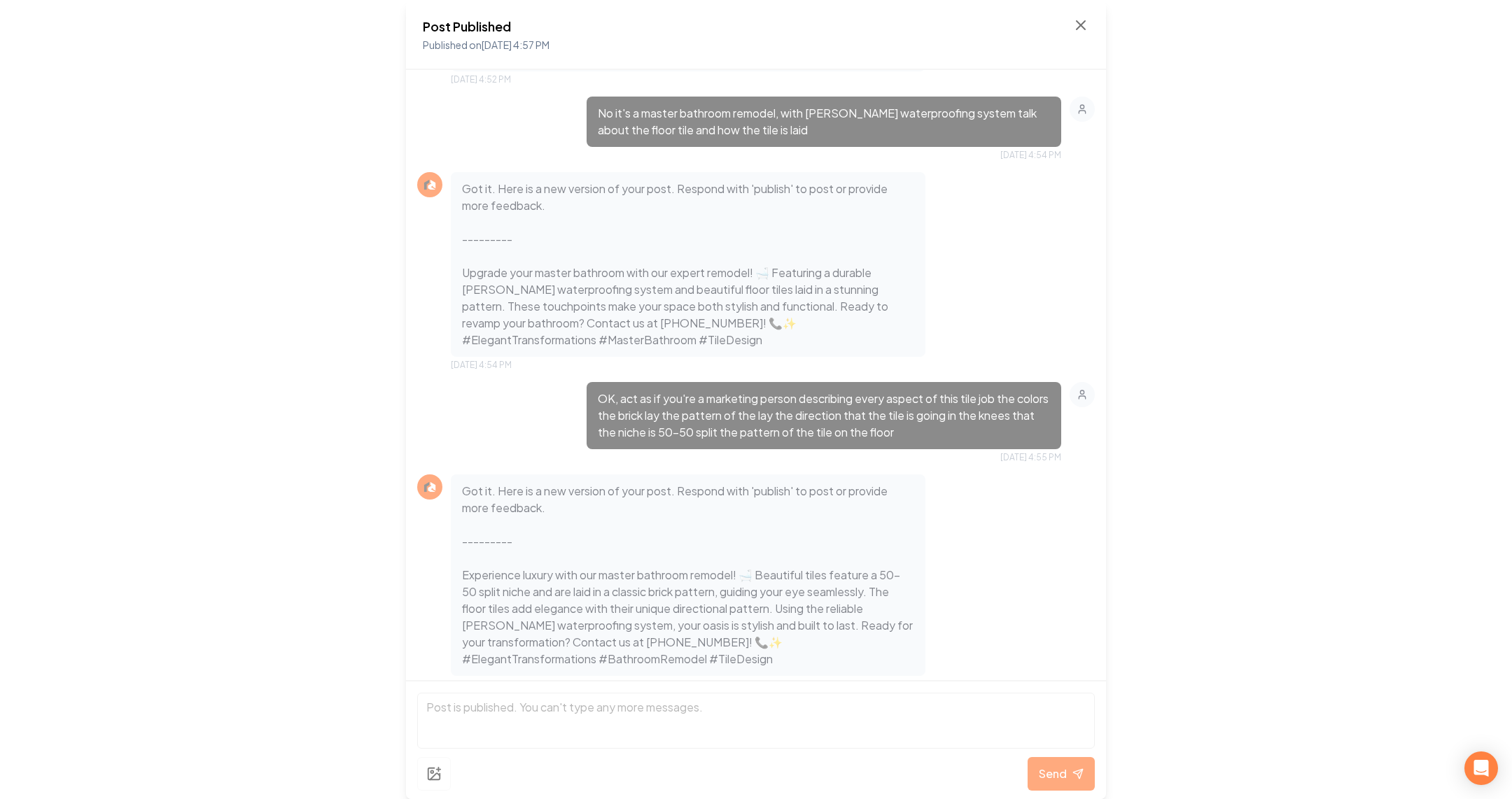
scroll to position [2698, 0]
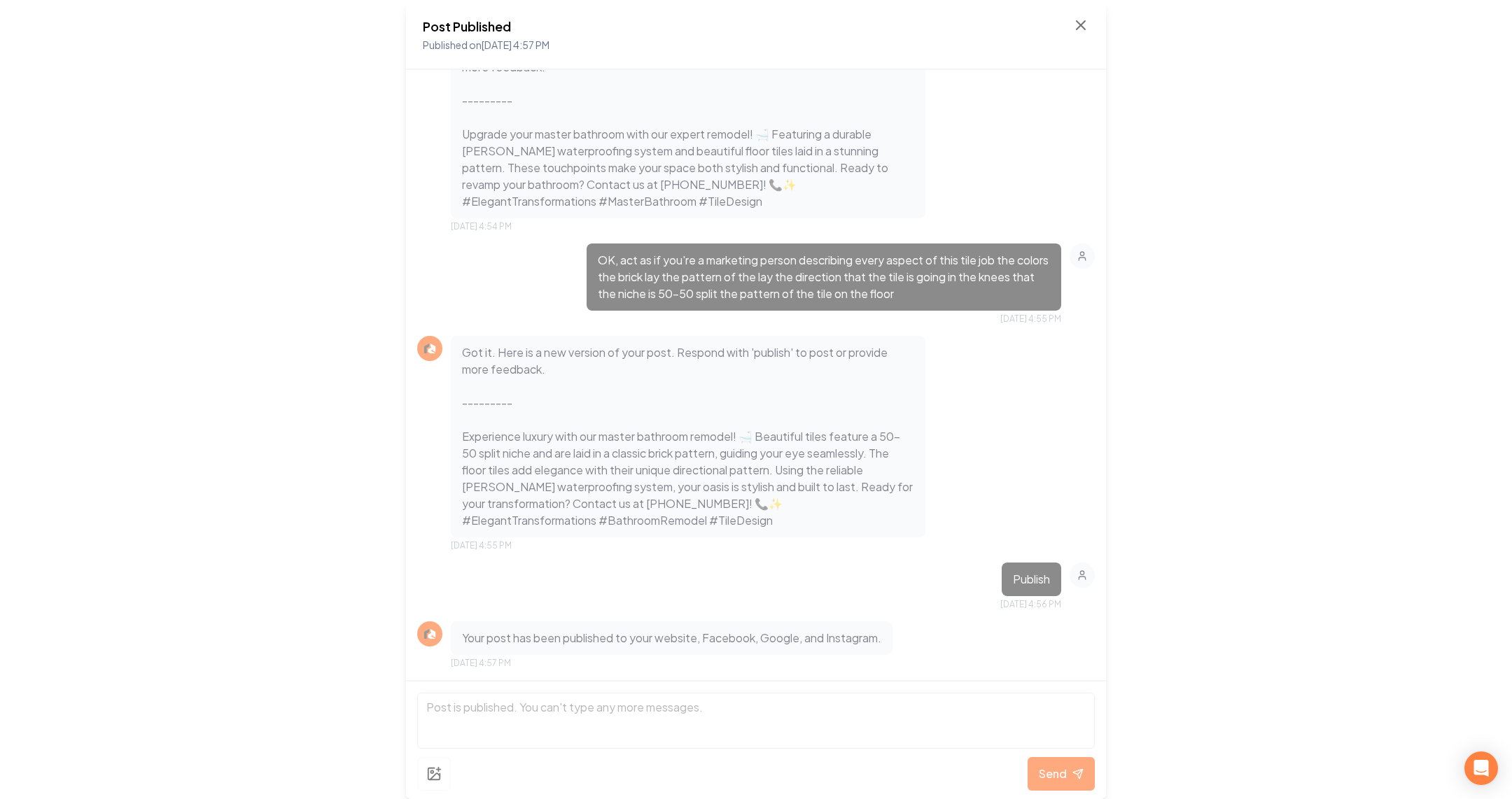
click at [1093, 23] on div "Post Published Published on [DATE] 4:57 PM" at bounding box center [756, 34] width 700 height 70
click at [1081, 23] on icon at bounding box center [1080, 25] width 17 height 17
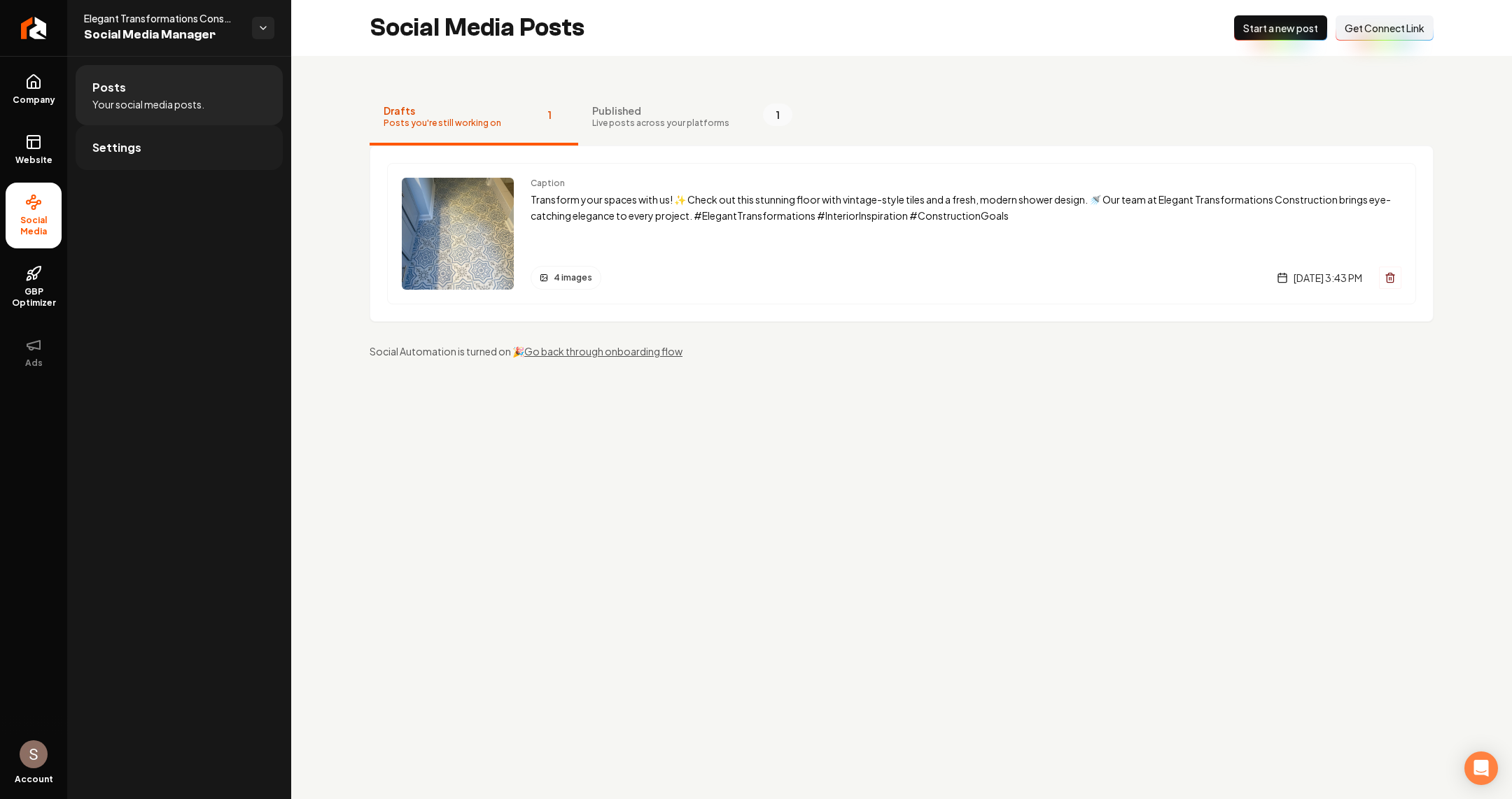
click at [154, 156] on link "Settings" at bounding box center [179, 148] width 207 height 45
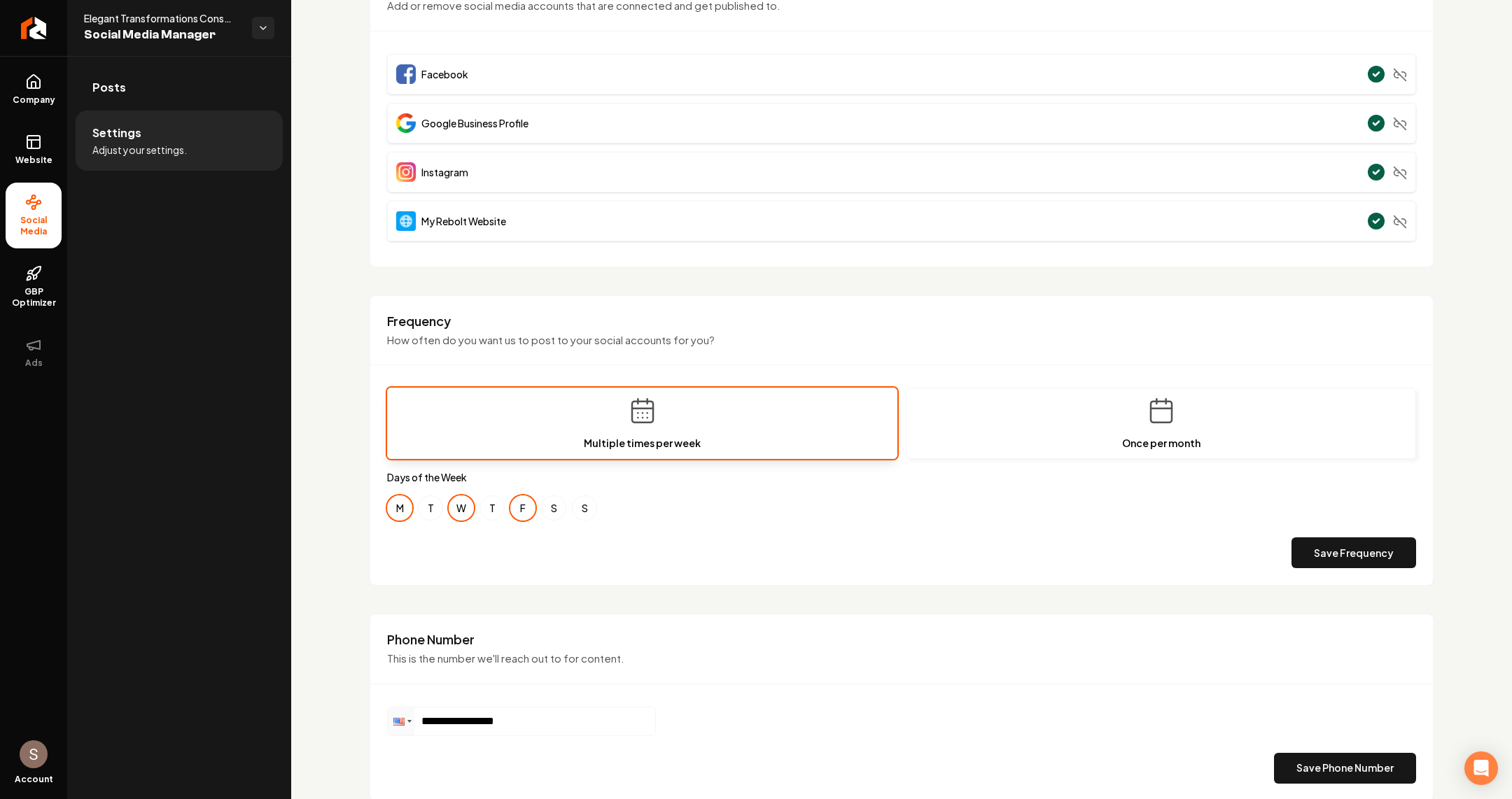
scroll to position [447, 0]
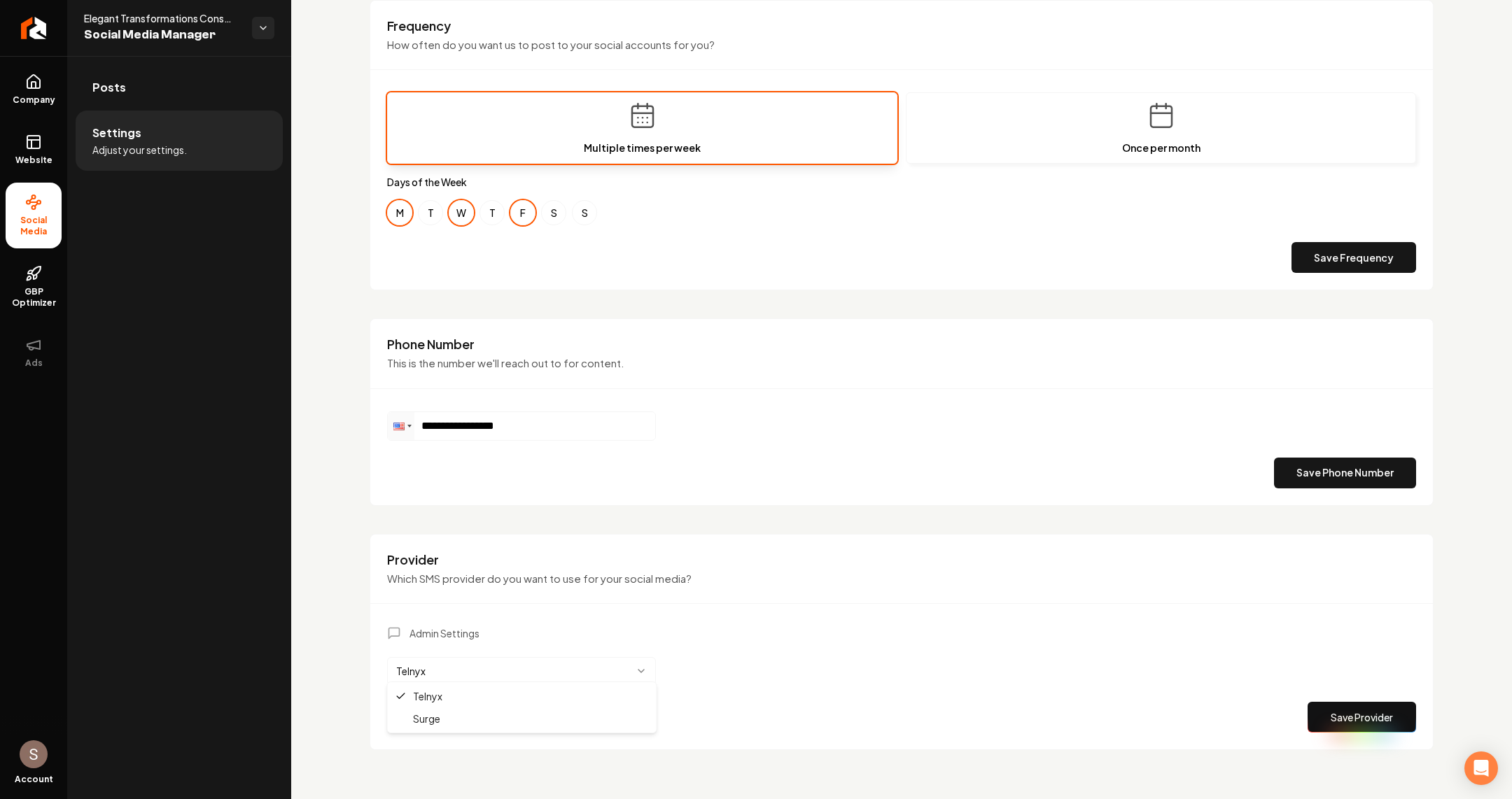
click at [478, 667] on html "**********" at bounding box center [756, 400] width 1512 height 799
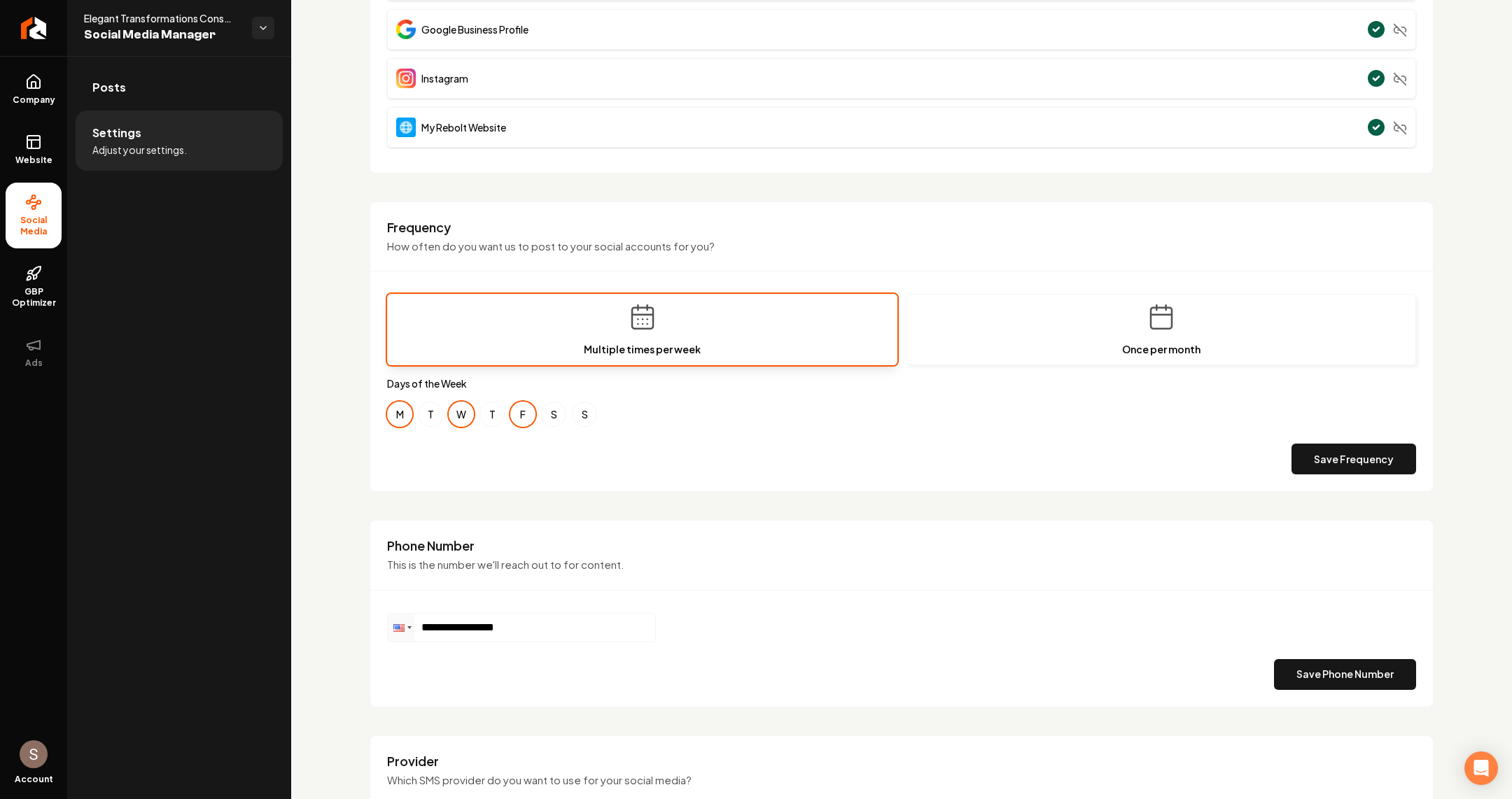
scroll to position [124, 0]
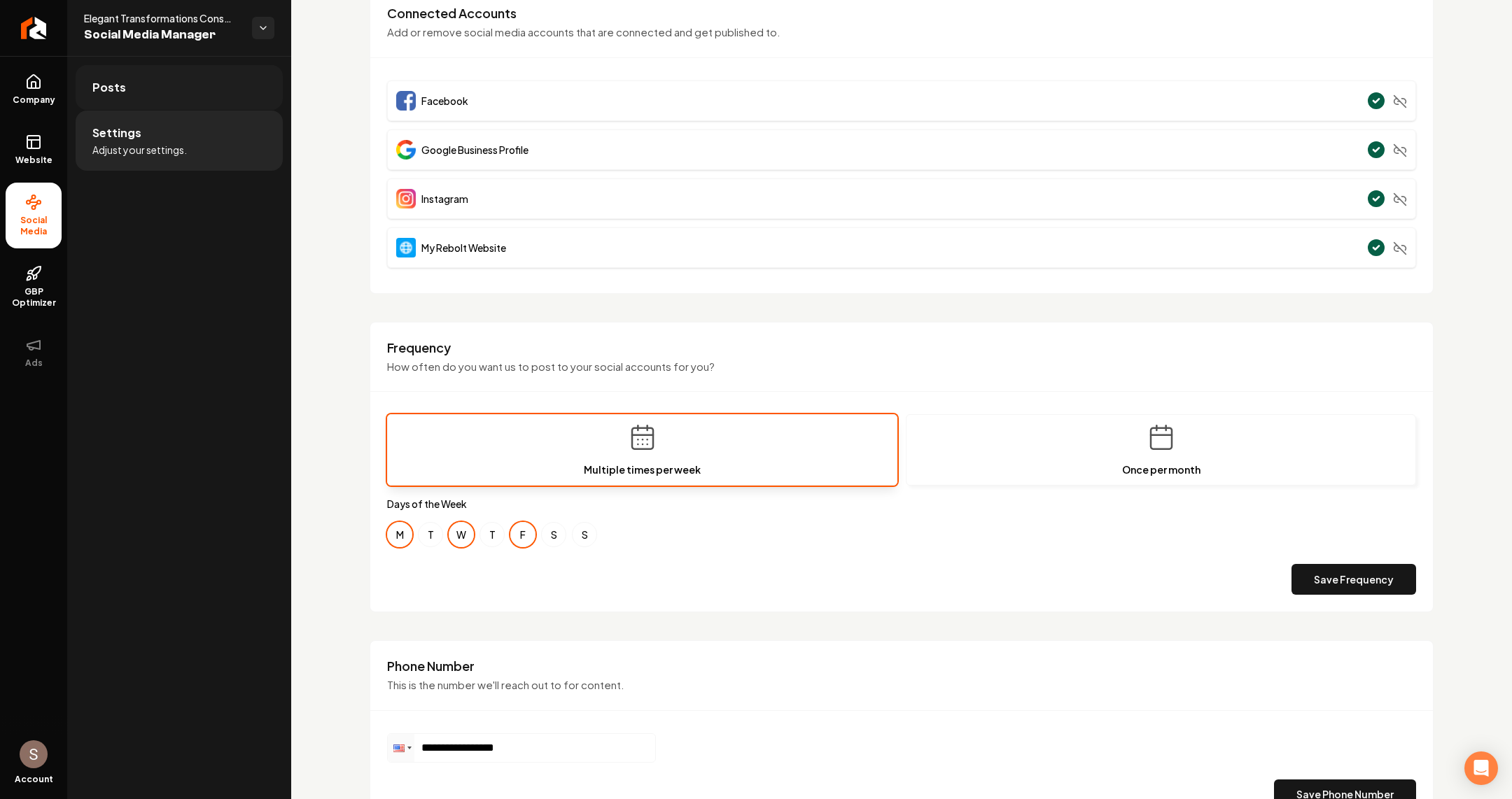
click at [166, 88] on link "Posts" at bounding box center [179, 87] width 207 height 45
